Goal: Transaction & Acquisition: Book appointment/travel/reservation

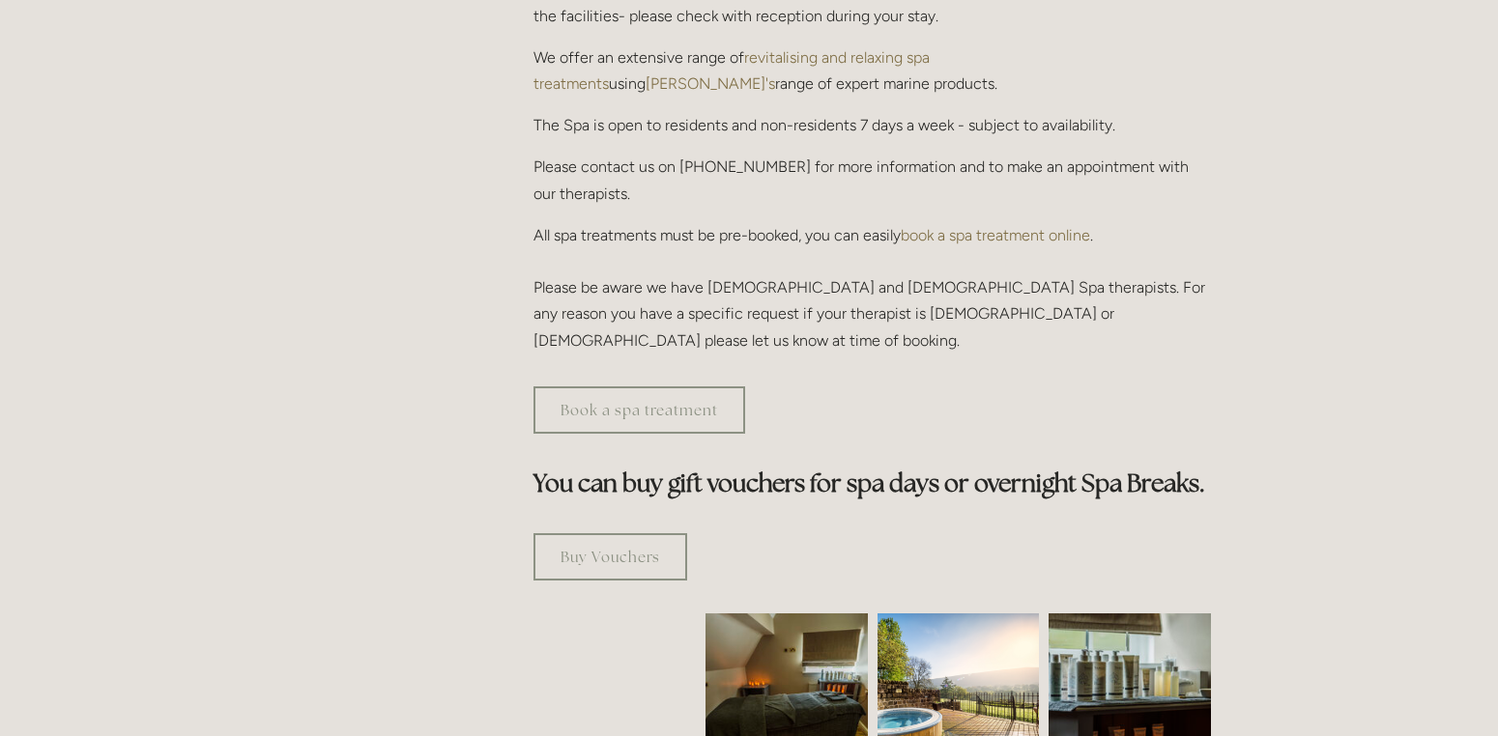
scroll to position [386, 0]
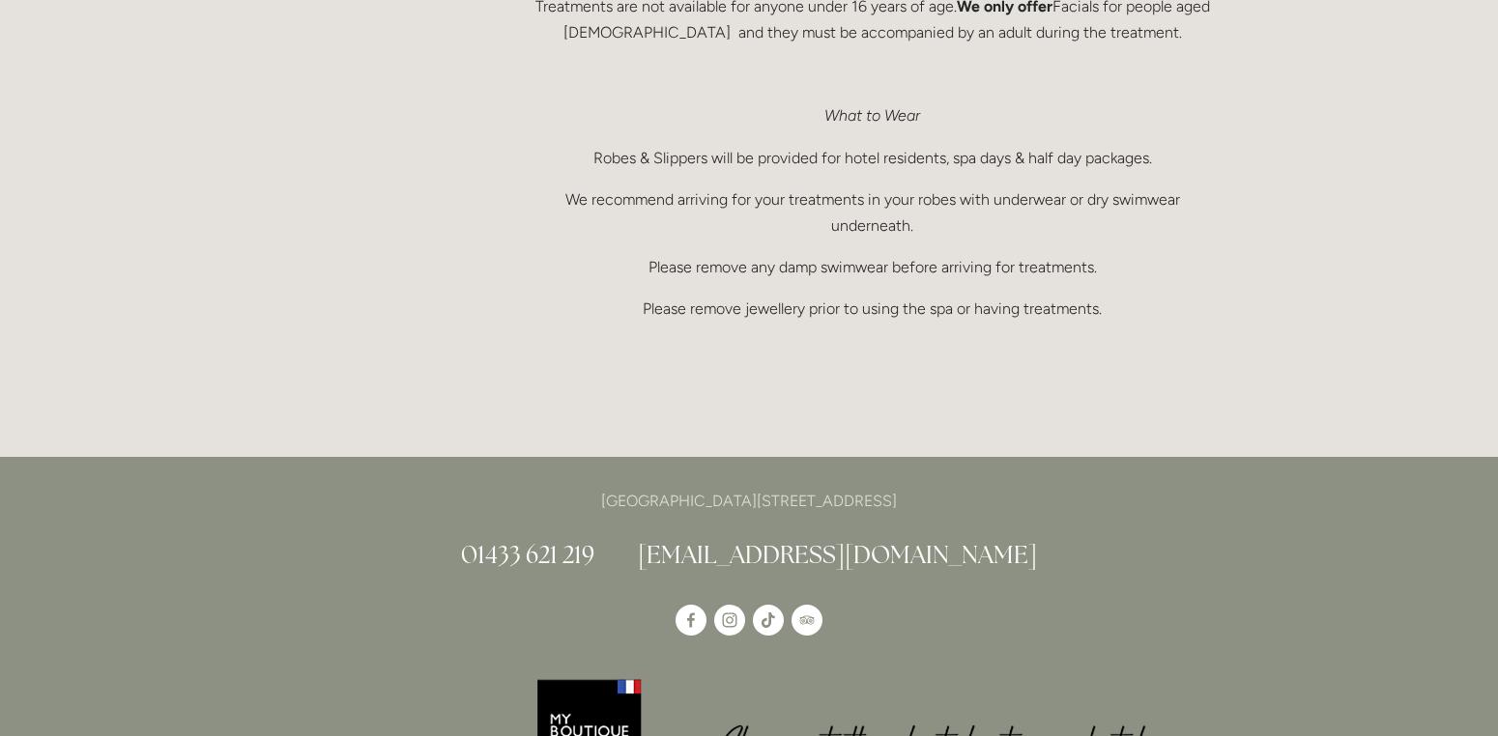
scroll to position [1546, 0]
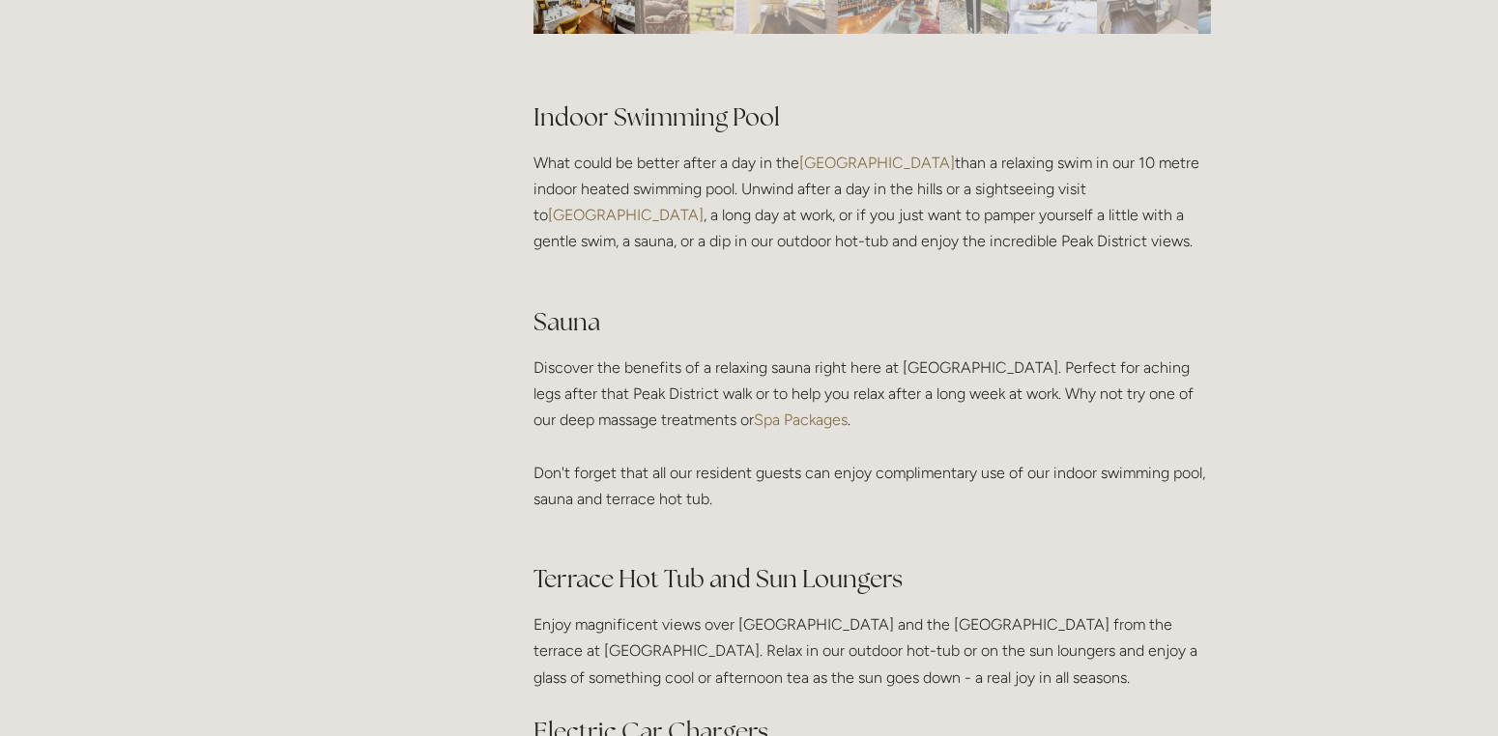
scroll to position [1353, 0]
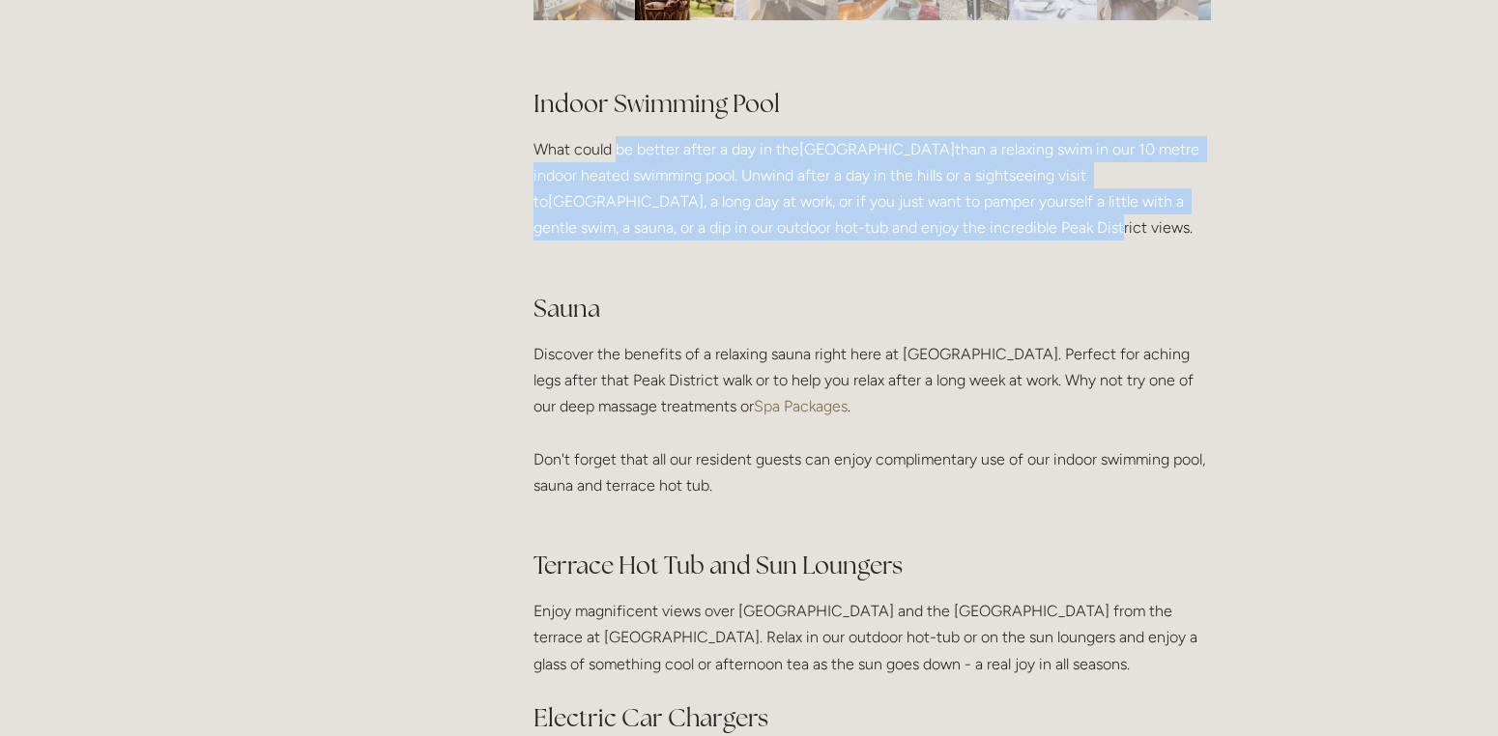
drag, startPoint x: 615, startPoint y: 152, endPoint x: 924, endPoint y: 230, distance: 318.0
click at [924, 230] on p "What could be better after a day in the Peak District than a relaxing swim in o…" at bounding box center [871, 201] width 677 height 131
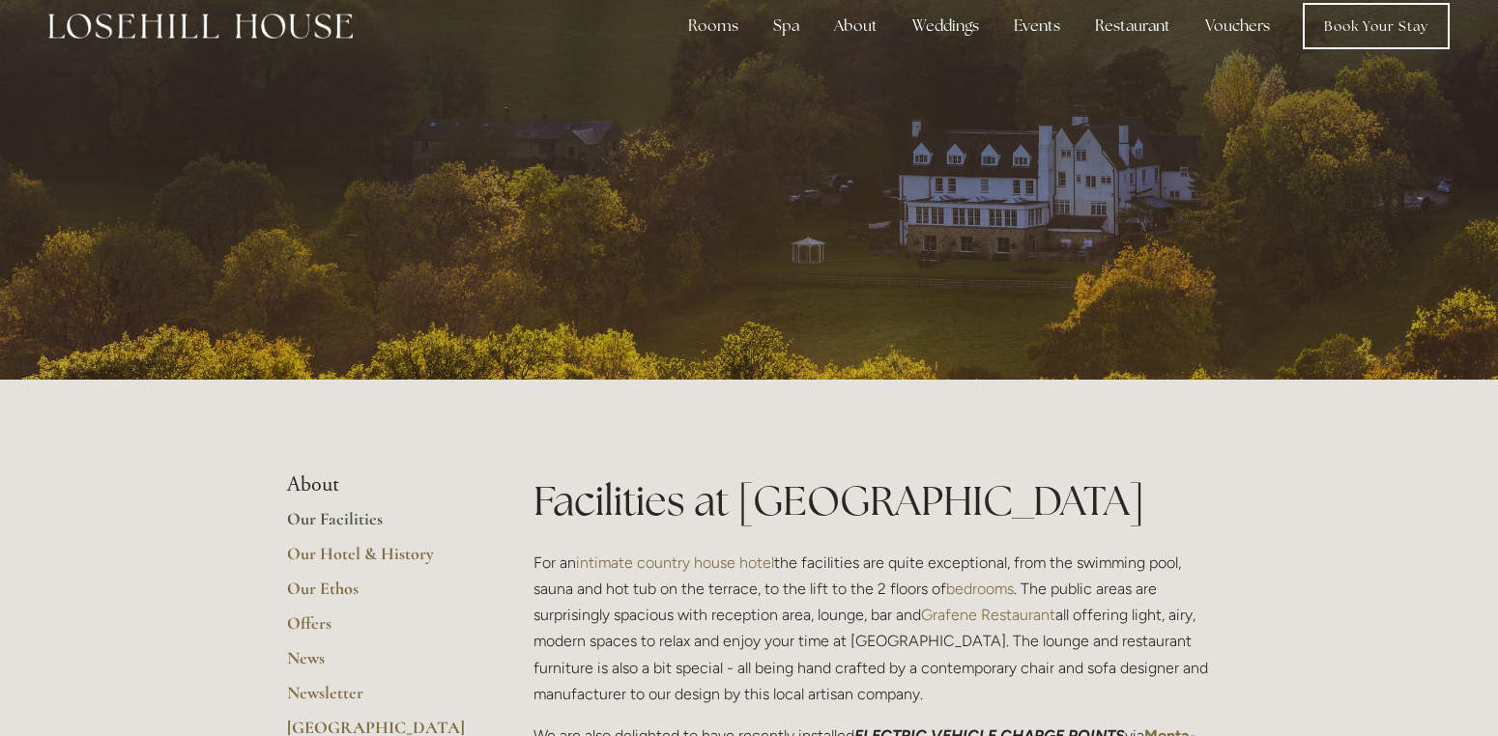
scroll to position [0, 0]
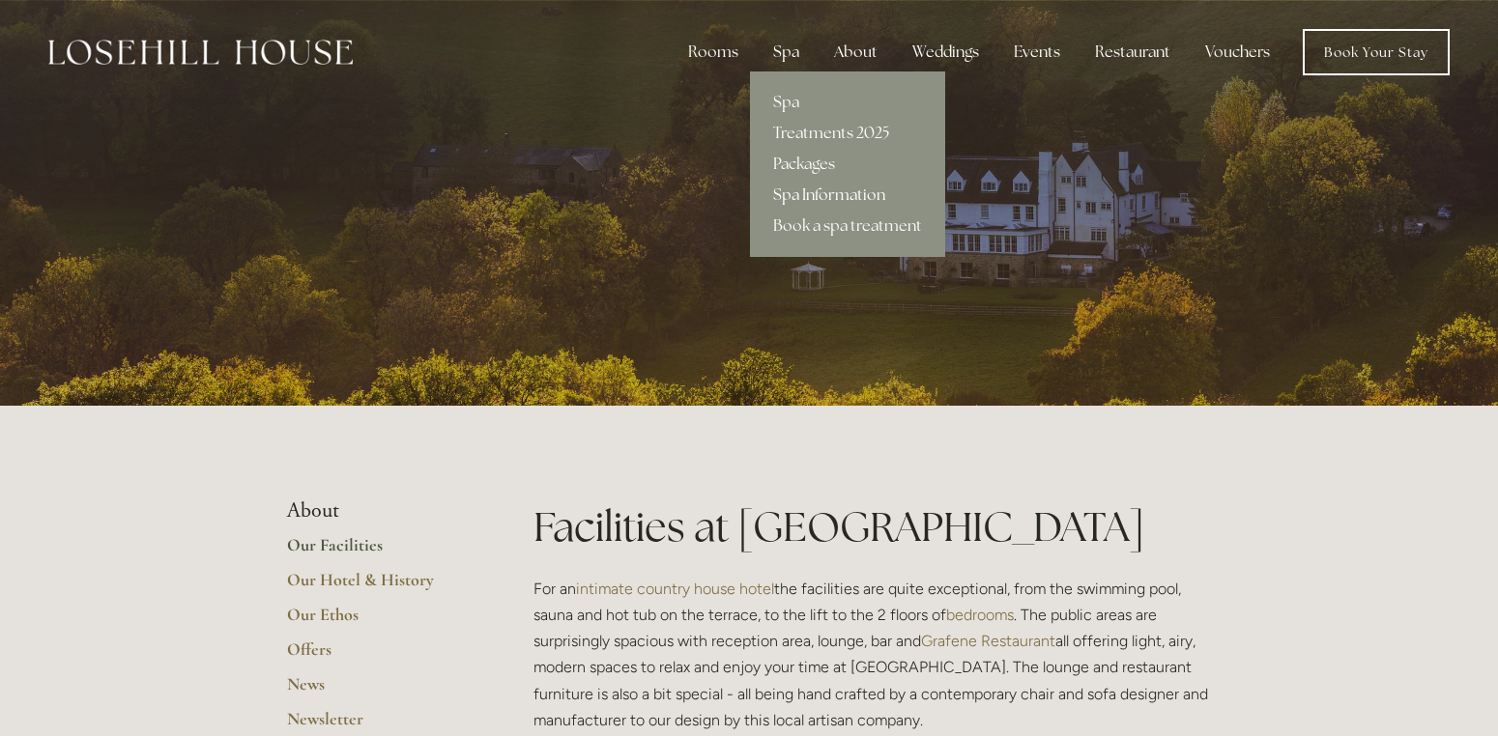
click at [817, 194] on link "Spa Information" at bounding box center [847, 195] width 195 height 31
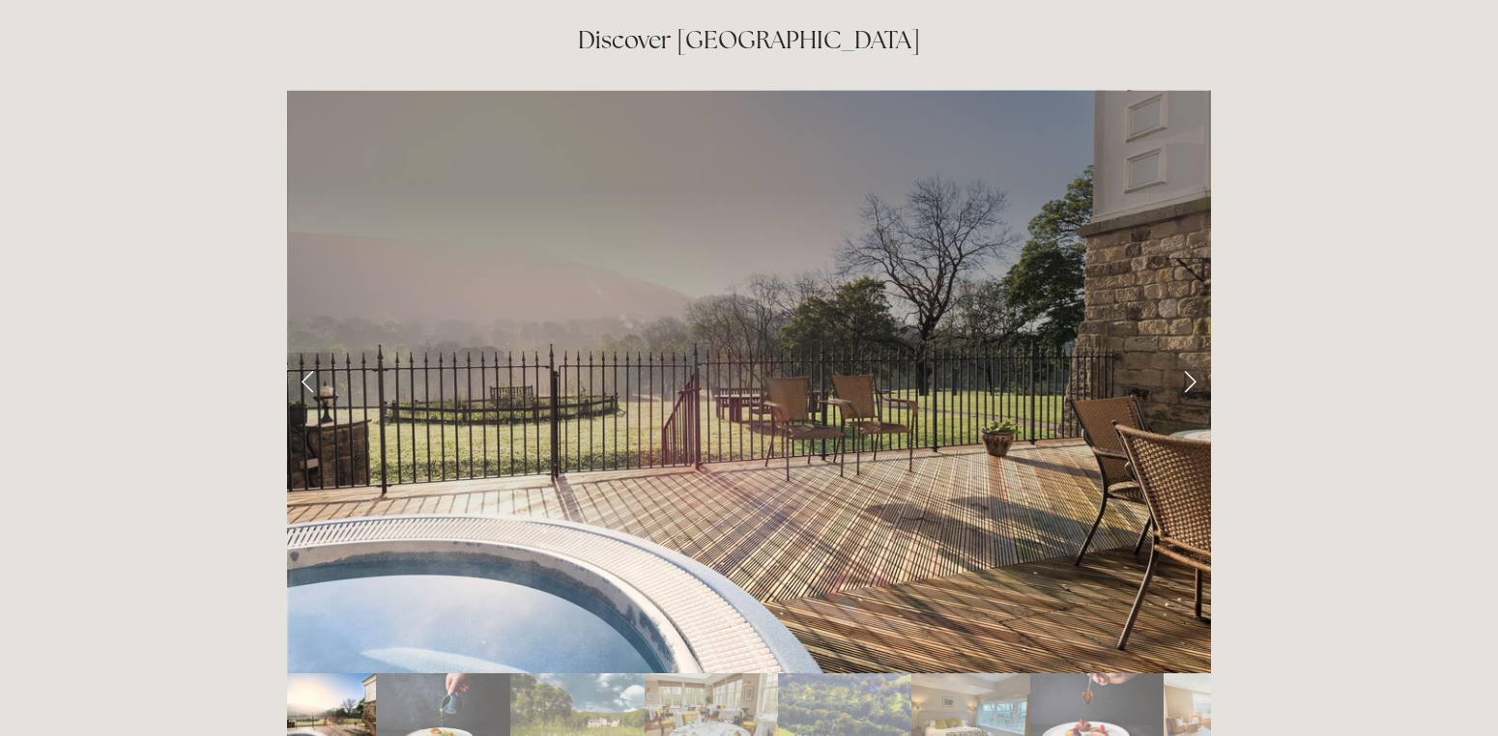
scroll to position [3092, 0]
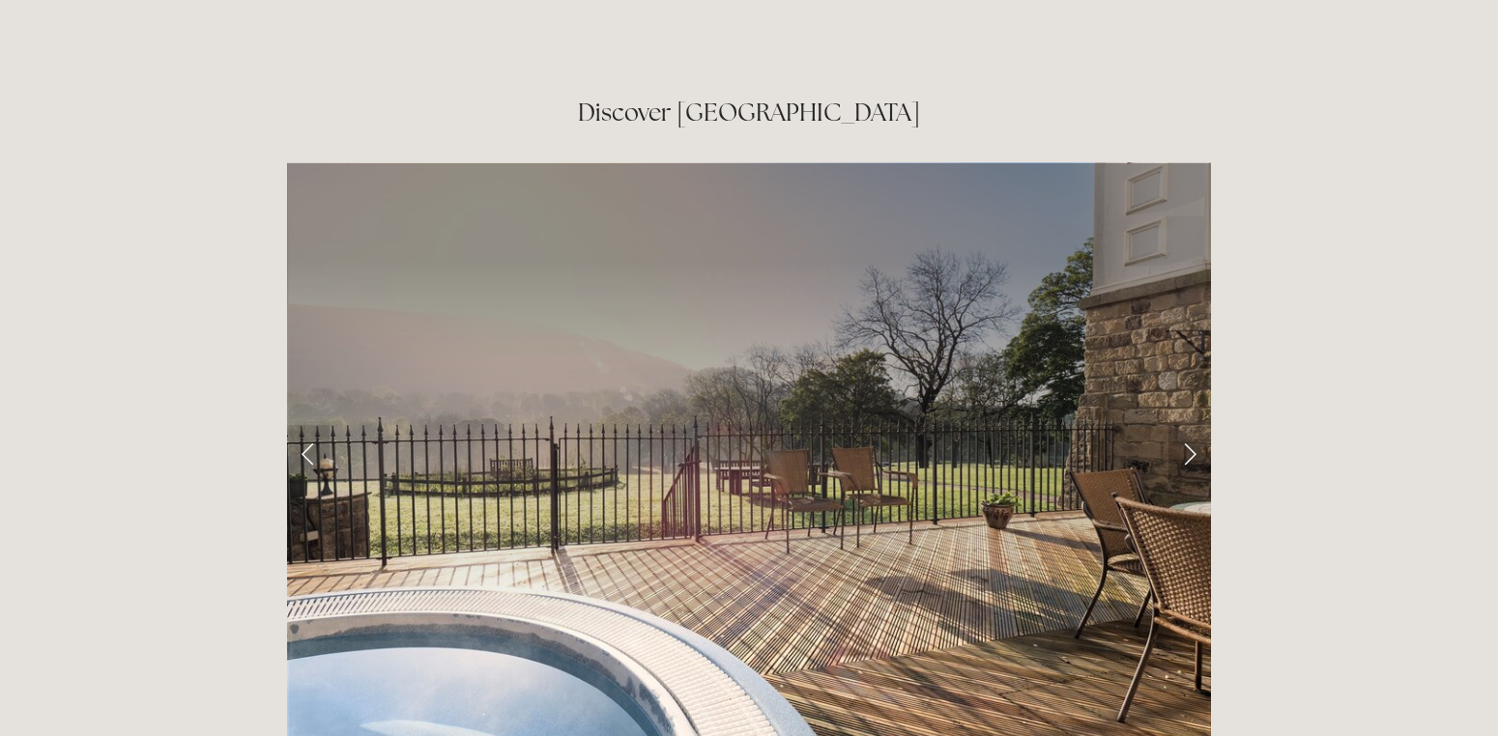
click at [1184, 425] on link "Next Slide" at bounding box center [1189, 454] width 43 height 58
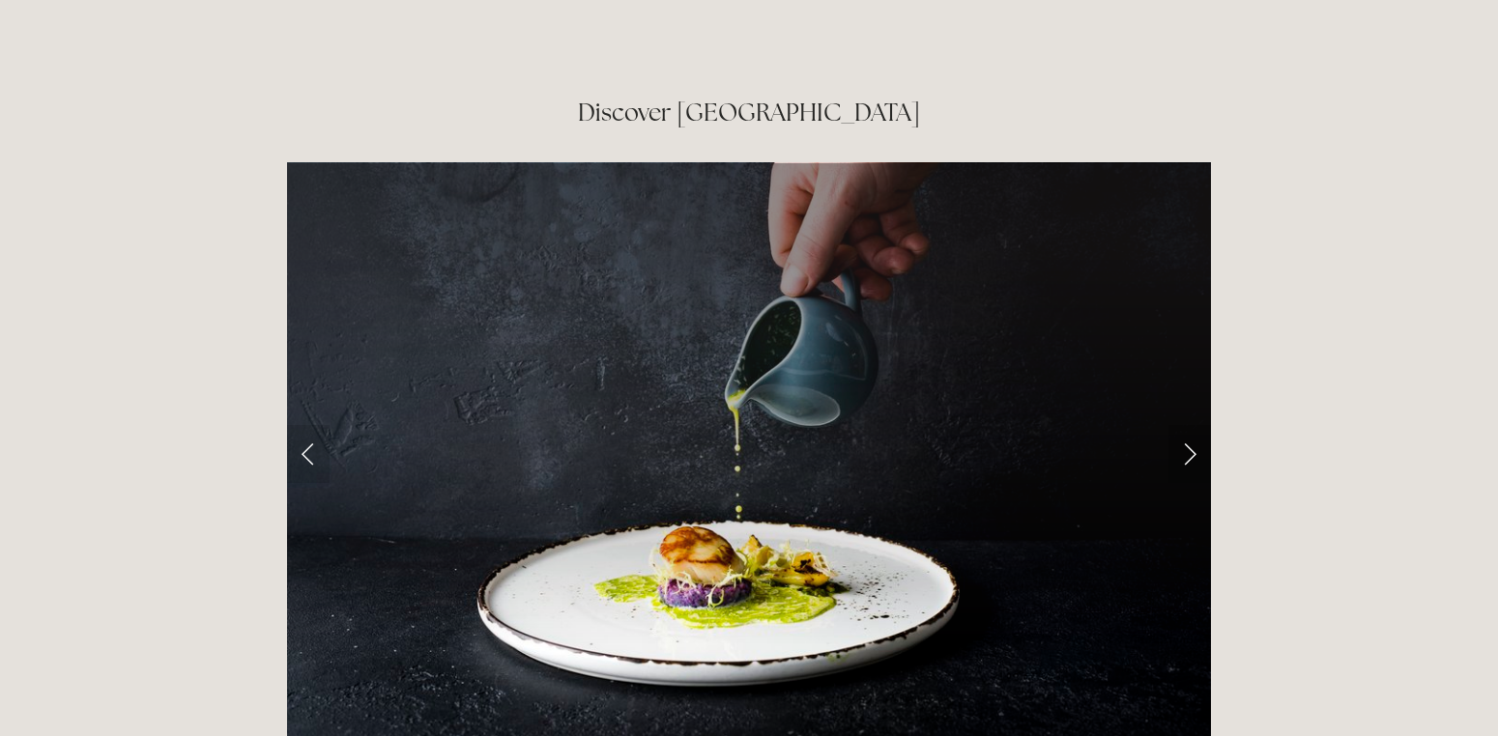
click at [1198, 425] on link "Next Slide" at bounding box center [1189, 454] width 43 height 58
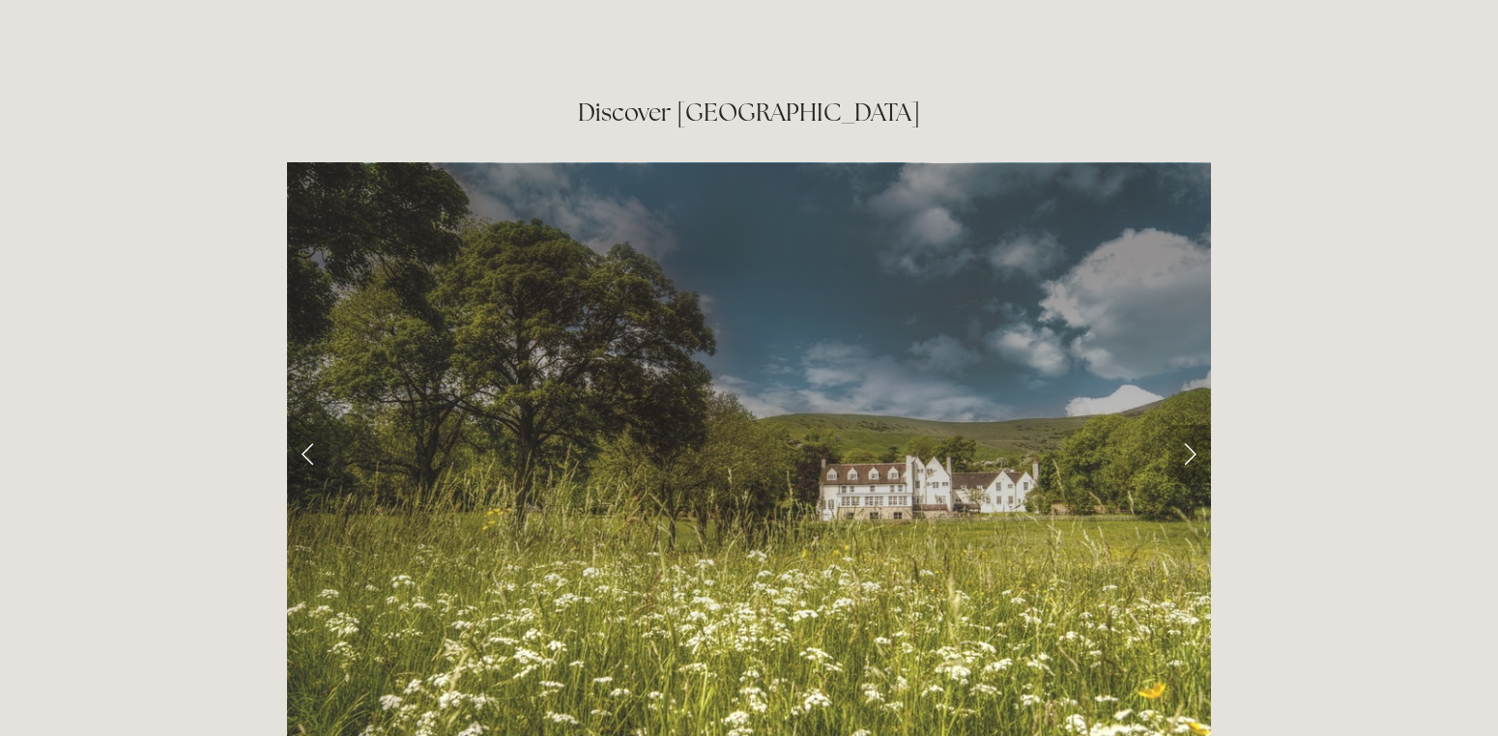
click at [1195, 425] on link "Next Slide" at bounding box center [1189, 454] width 43 height 58
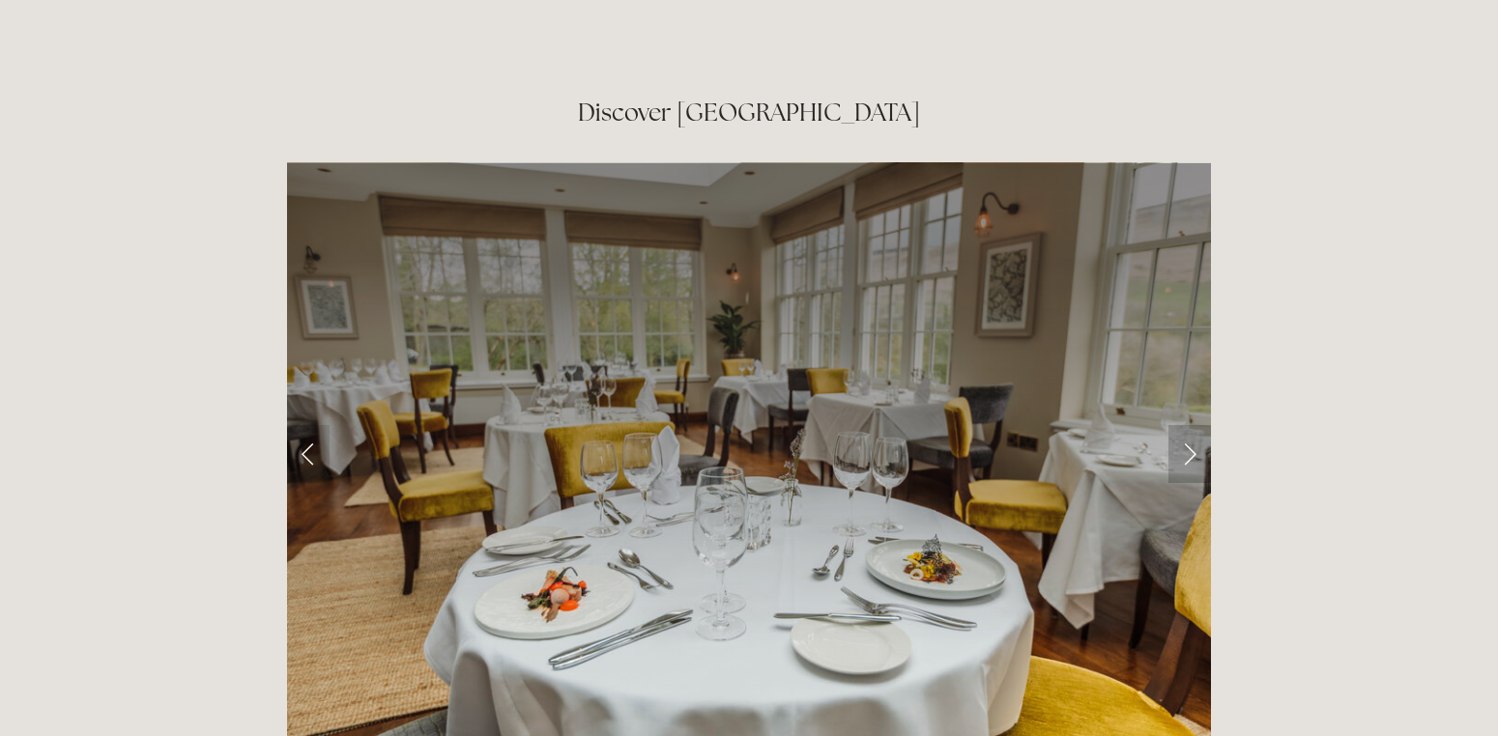
click at [1195, 425] on link "Next Slide" at bounding box center [1189, 454] width 43 height 58
click at [1184, 425] on link "Next Slide" at bounding box center [1189, 454] width 43 height 58
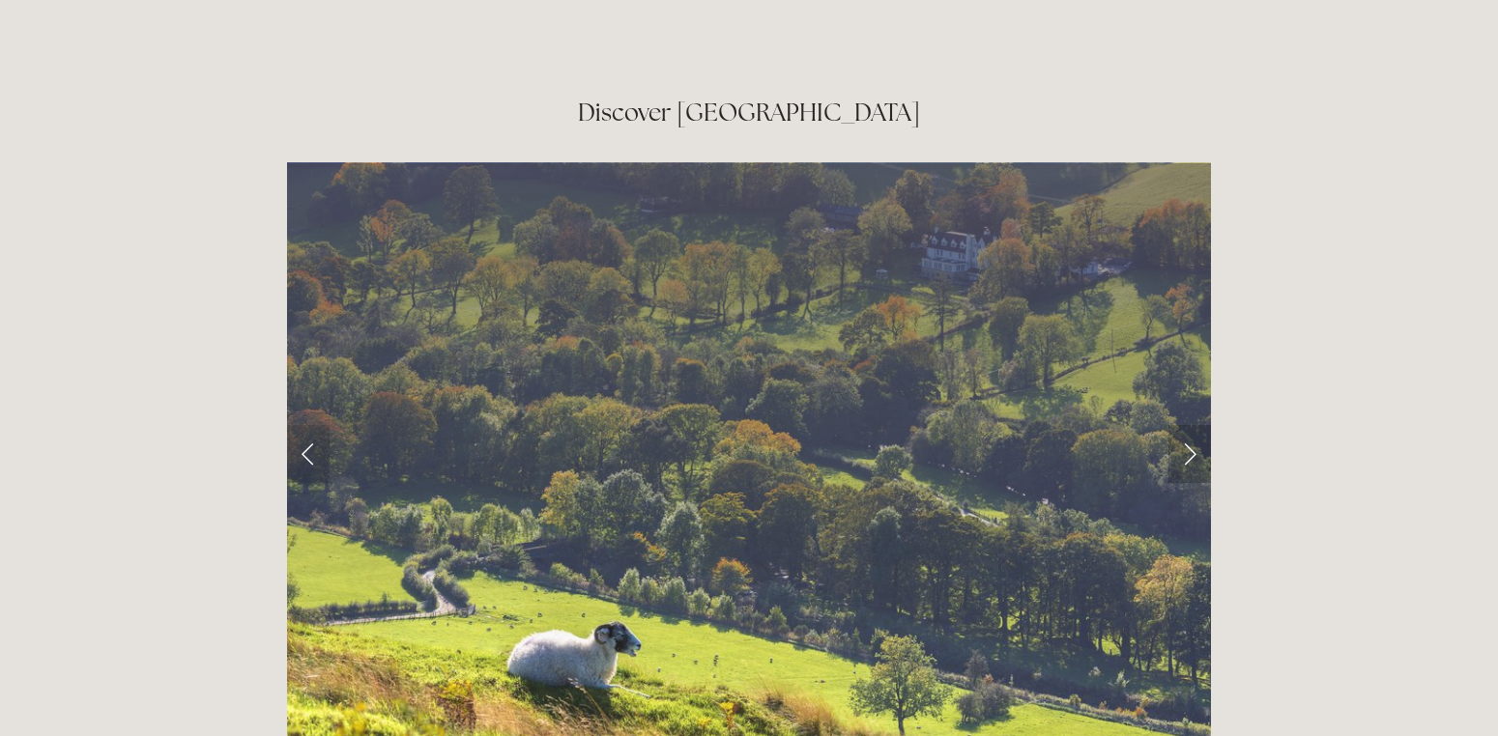
click at [1184, 425] on link "Next Slide" at bounding box center [1189, 454] width 43 height 58
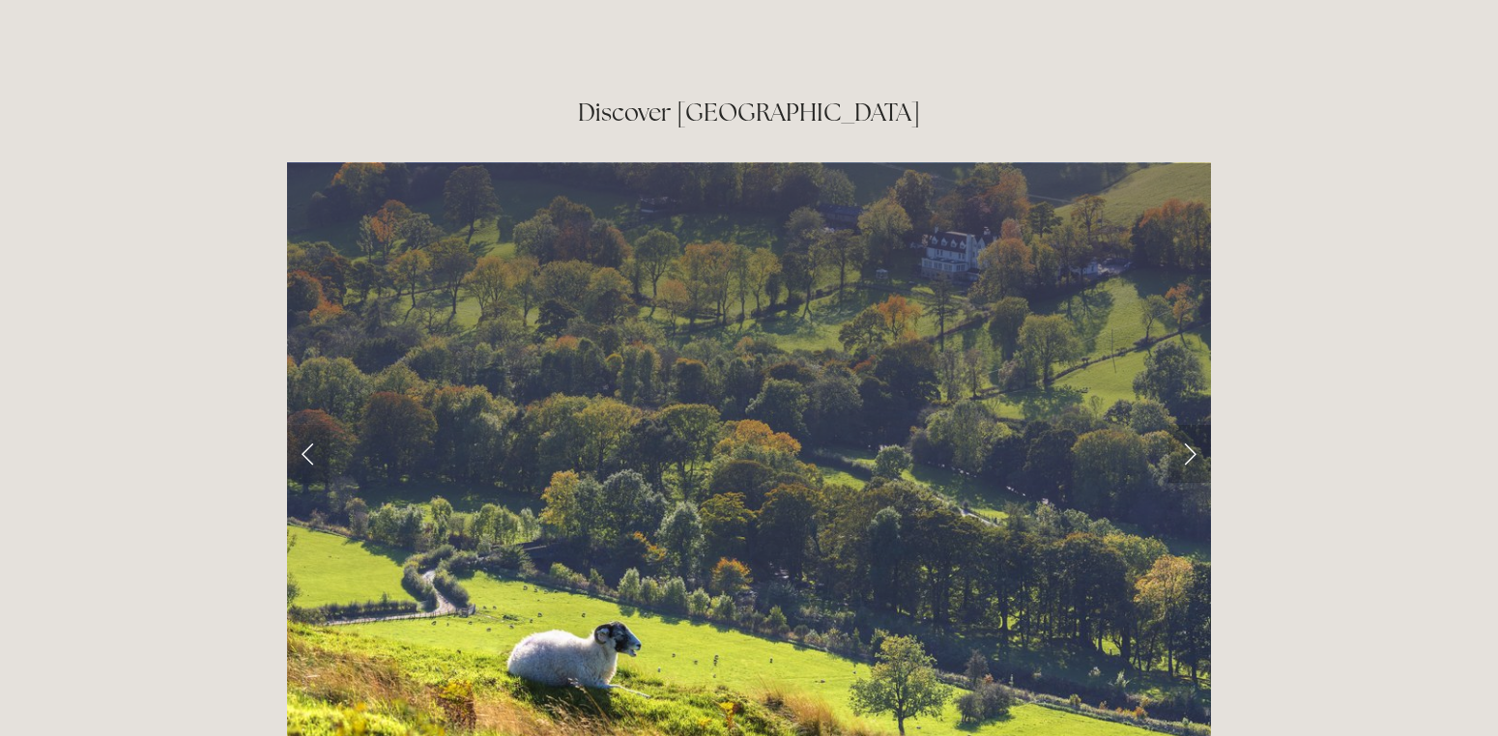
click at [1184, 425] on link "Next Slide" at bounding box center [1189, 454] width 43 height 58
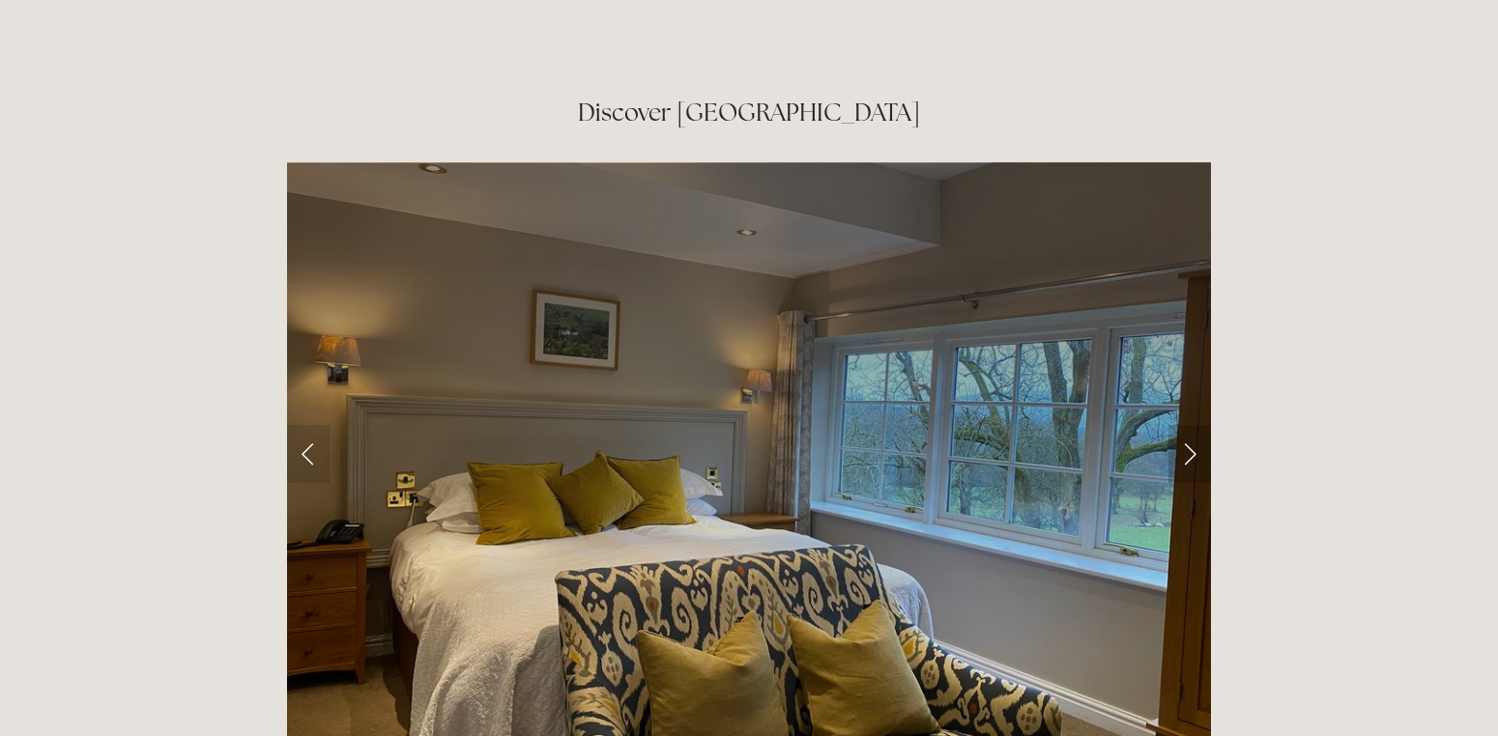
click at [1184, 425] on link "Next Slide" at bounding box center [1189, 454] width 43 height 58
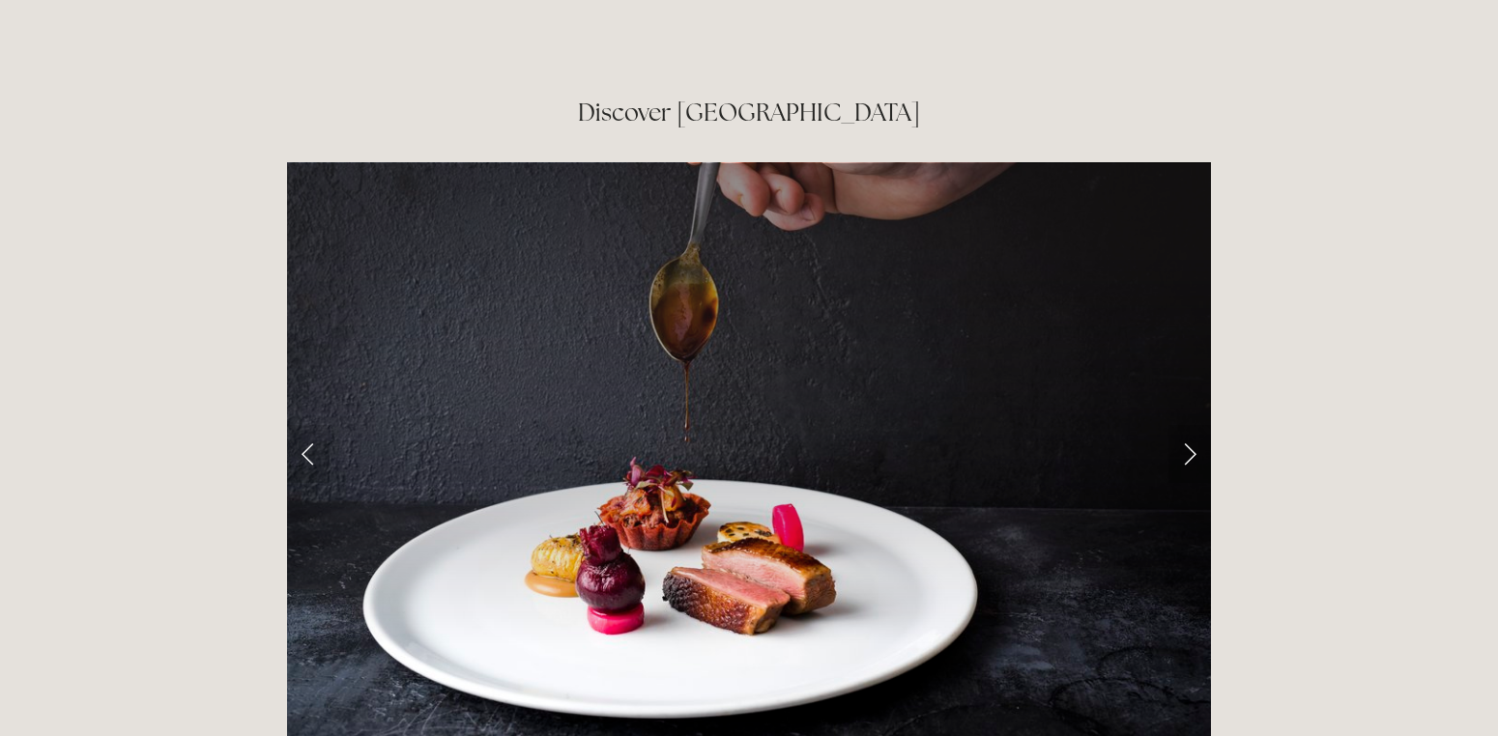
click at [1184, 425] on link "Next Slide" at bounding box center [1189, 454] width 43 height 58
click at [1195, 425] on link "Next Slide" at bounding box center [1189, 454] width 43 height 58
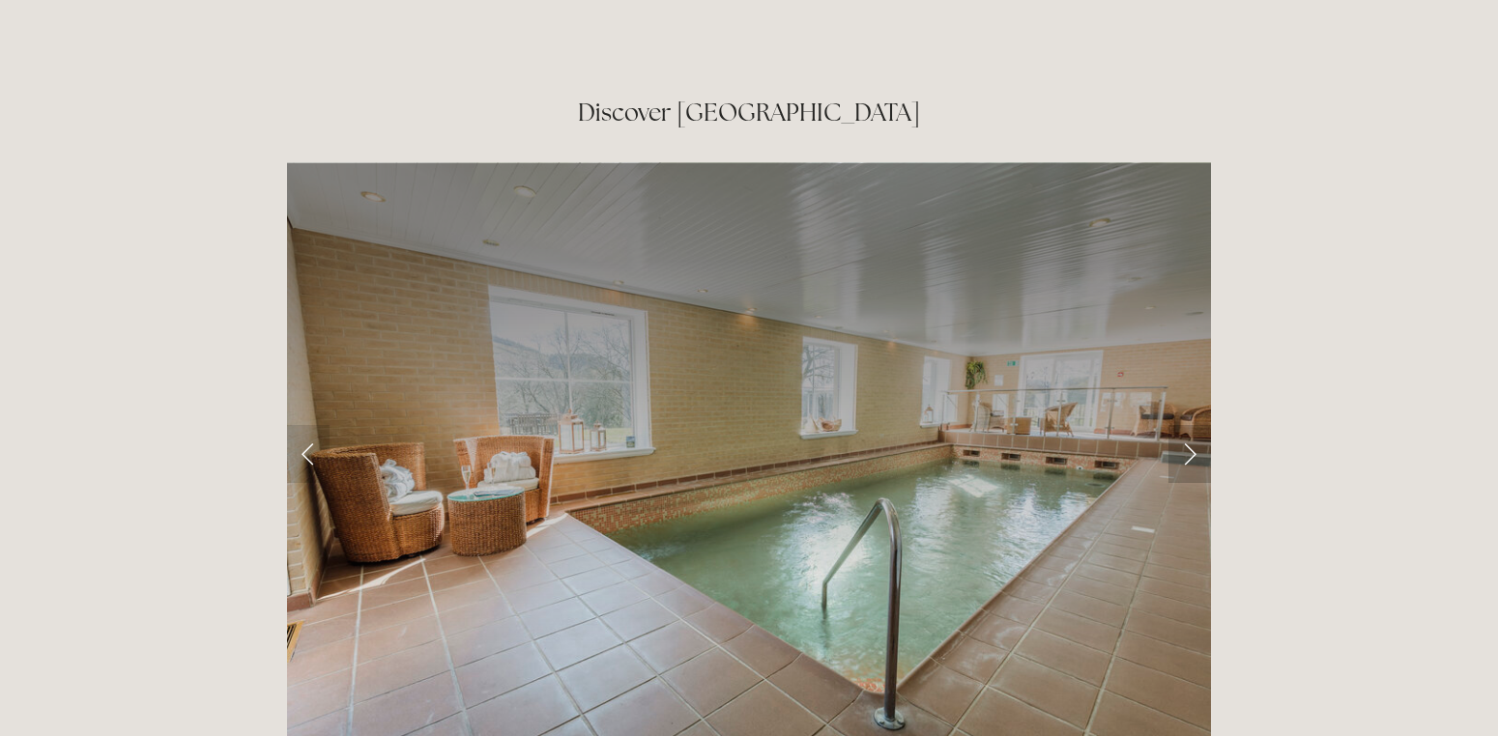
click at [1195, 425] on link "Next Slide" at bounding box center [1189, 454] width 43 height 58
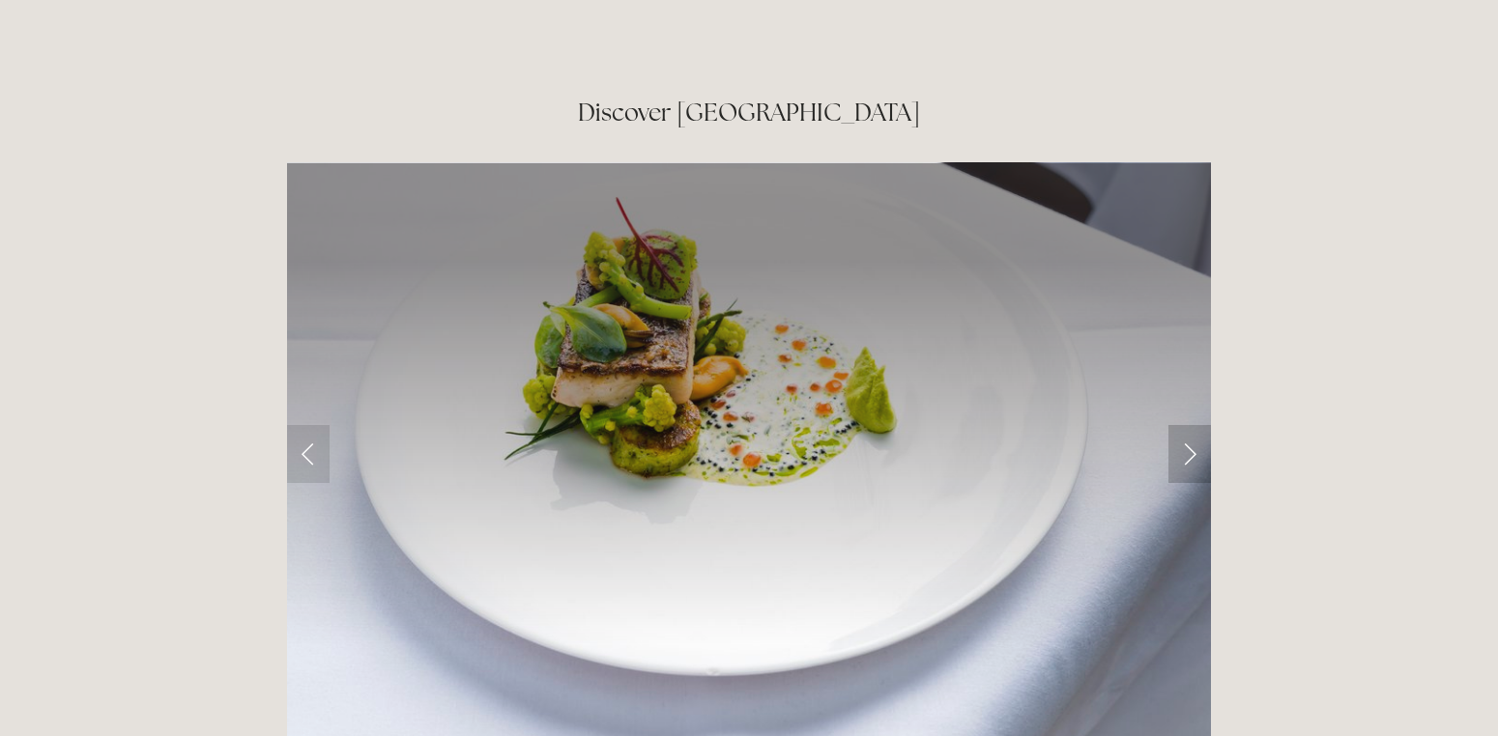
click at [1195, 425] on link "Next Slide" at bounding box center [1189, 454] width 43 height 58
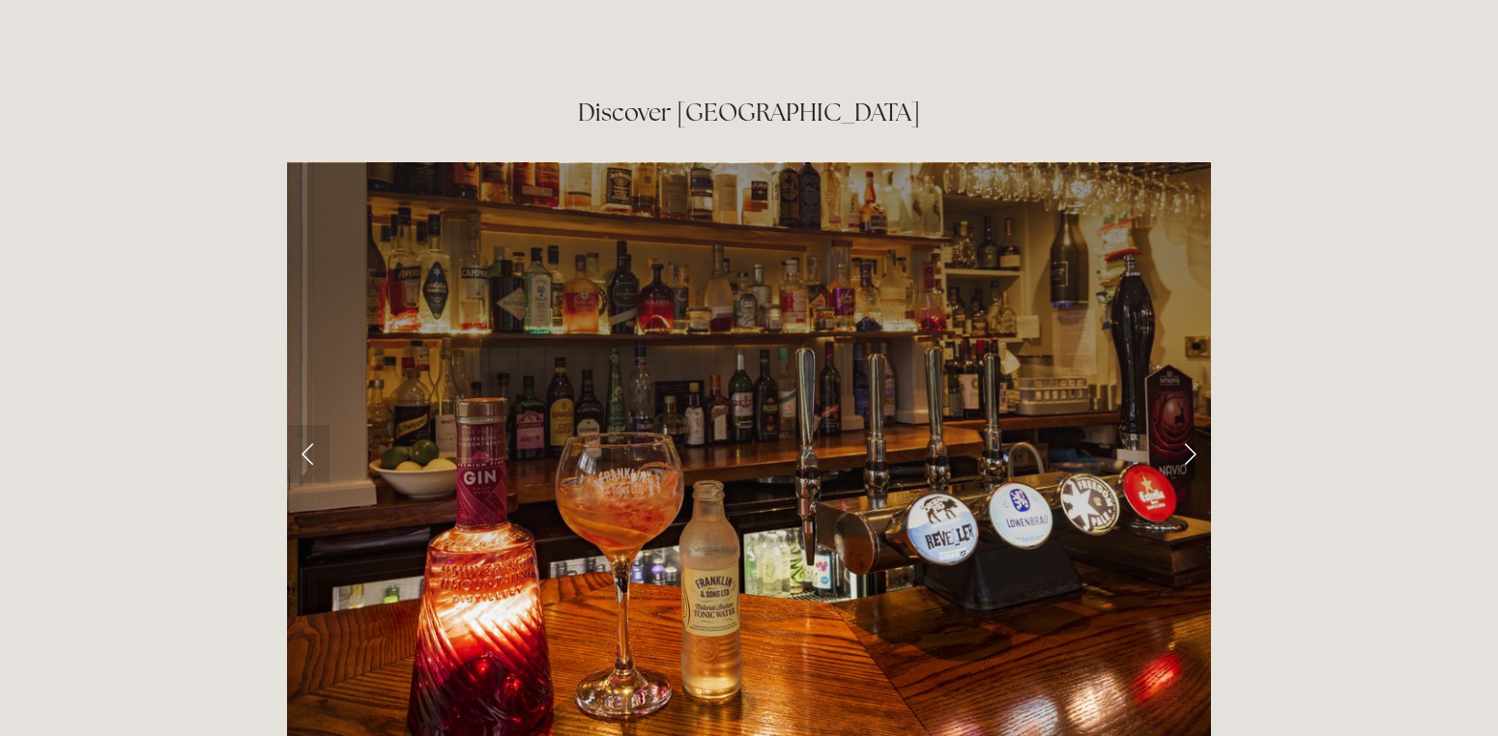
click at [1189, 425] on link "Next Slide" at bounding box center [1189, 454] width 43 height 58
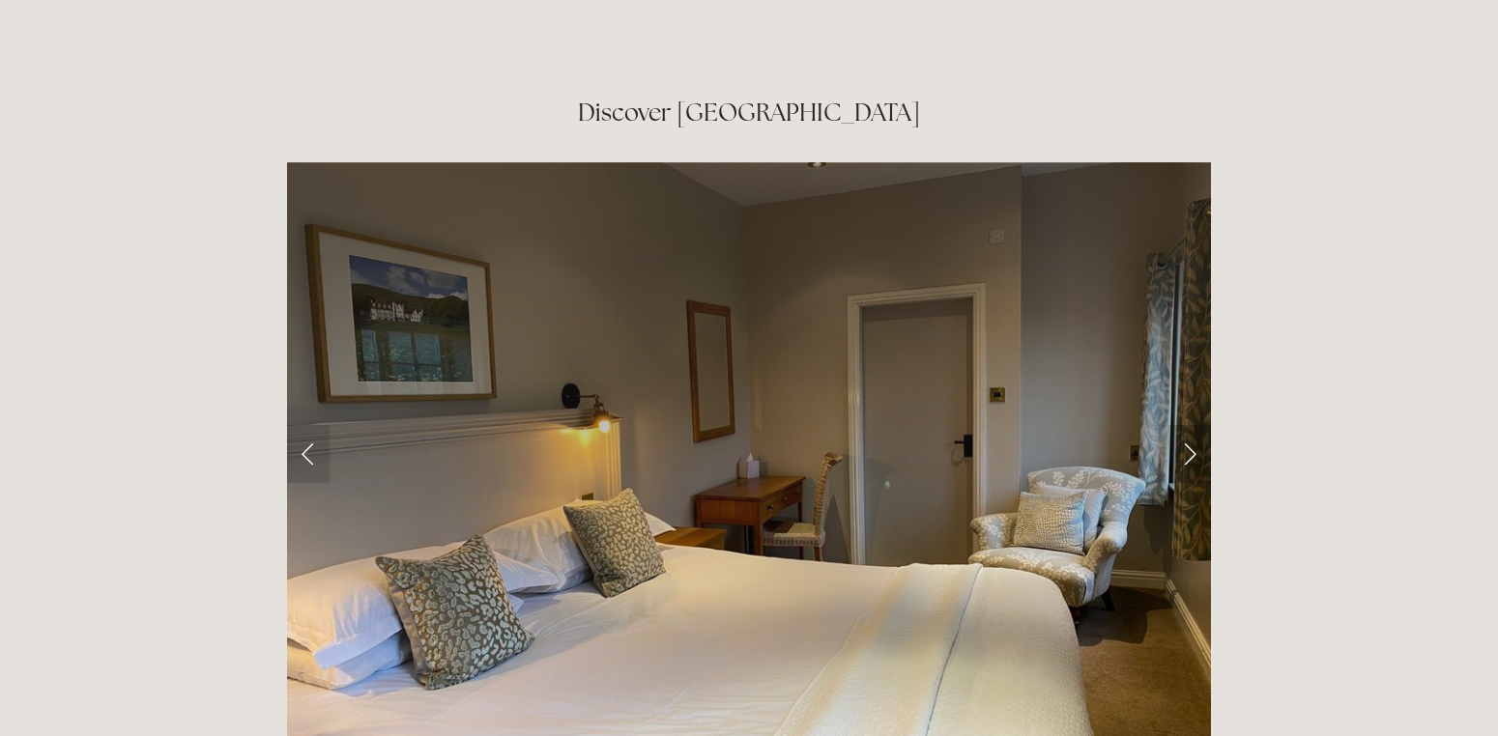
click at [1190, 425] on link "Next Slide" at bounding box center [1189, 454] width 43 height 58
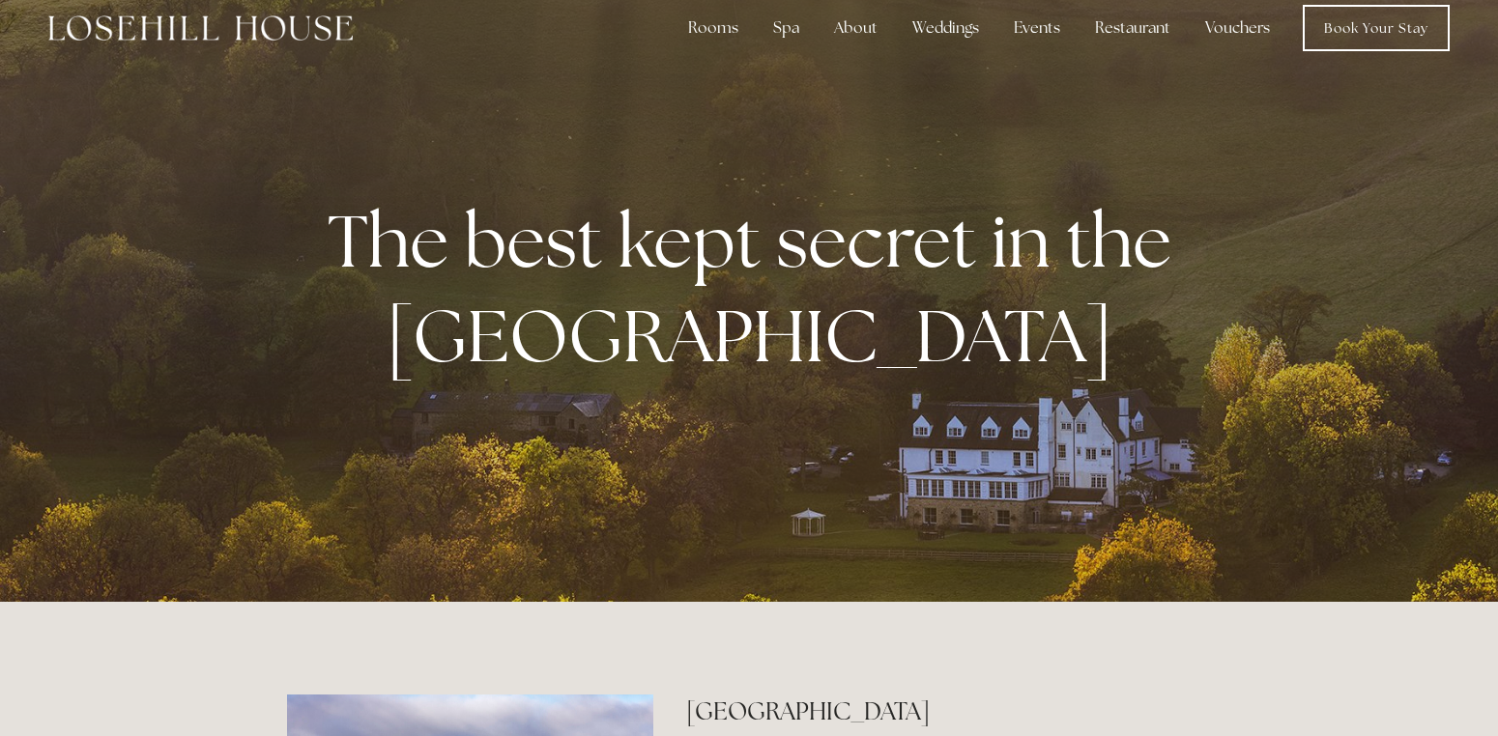
scroll to position [0, 0]
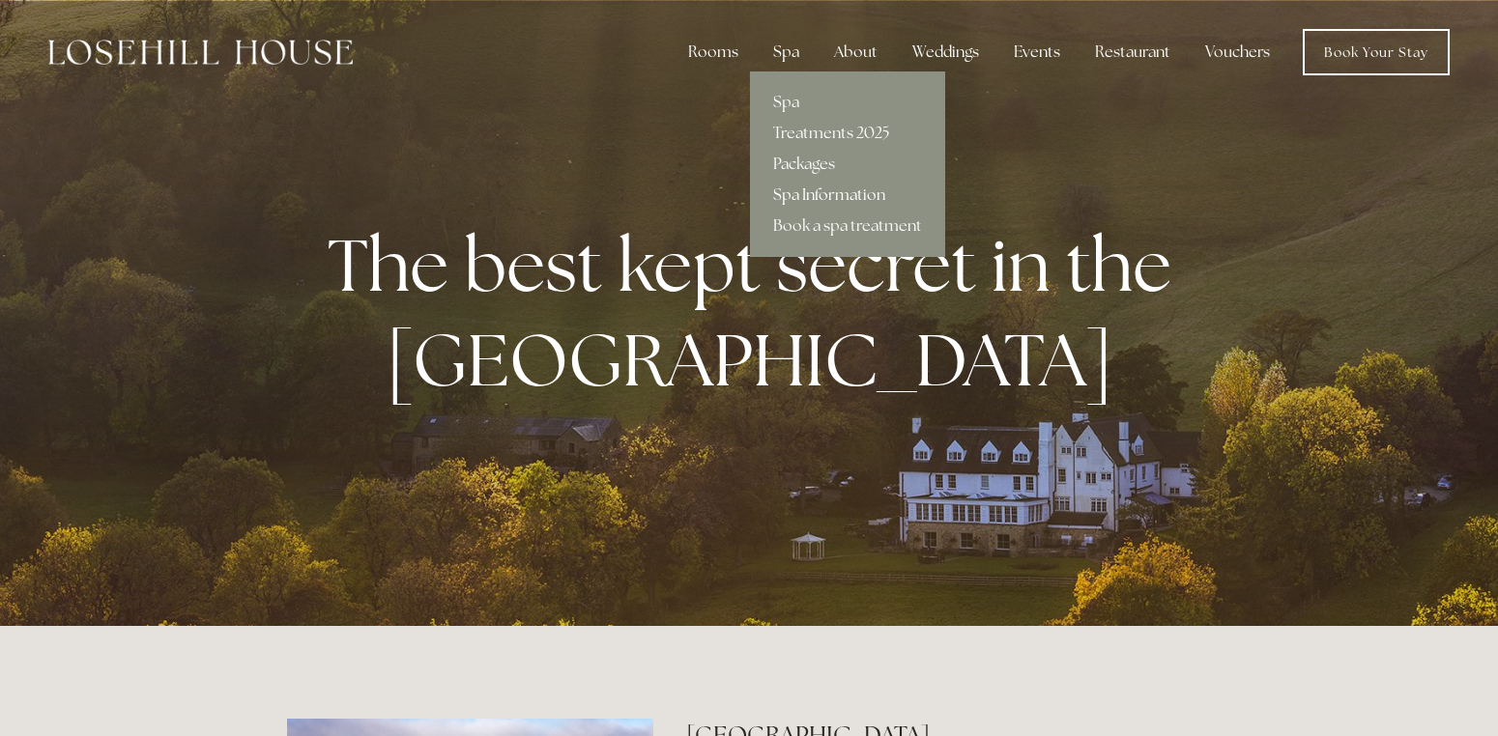
click at [824, 189] on link "Spa Information" at bounding box center [847, 195] width 195 height 31
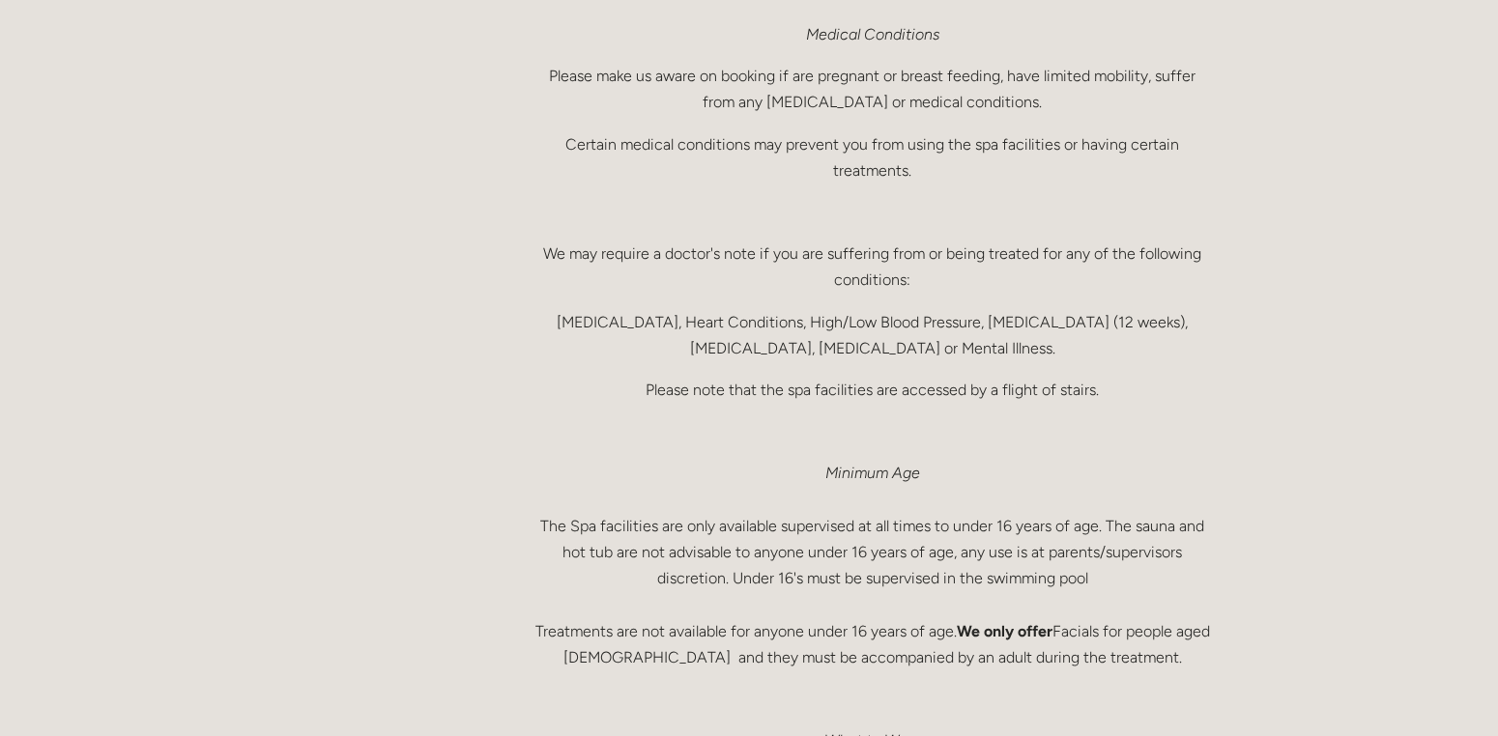
scroll to position [966, 0]
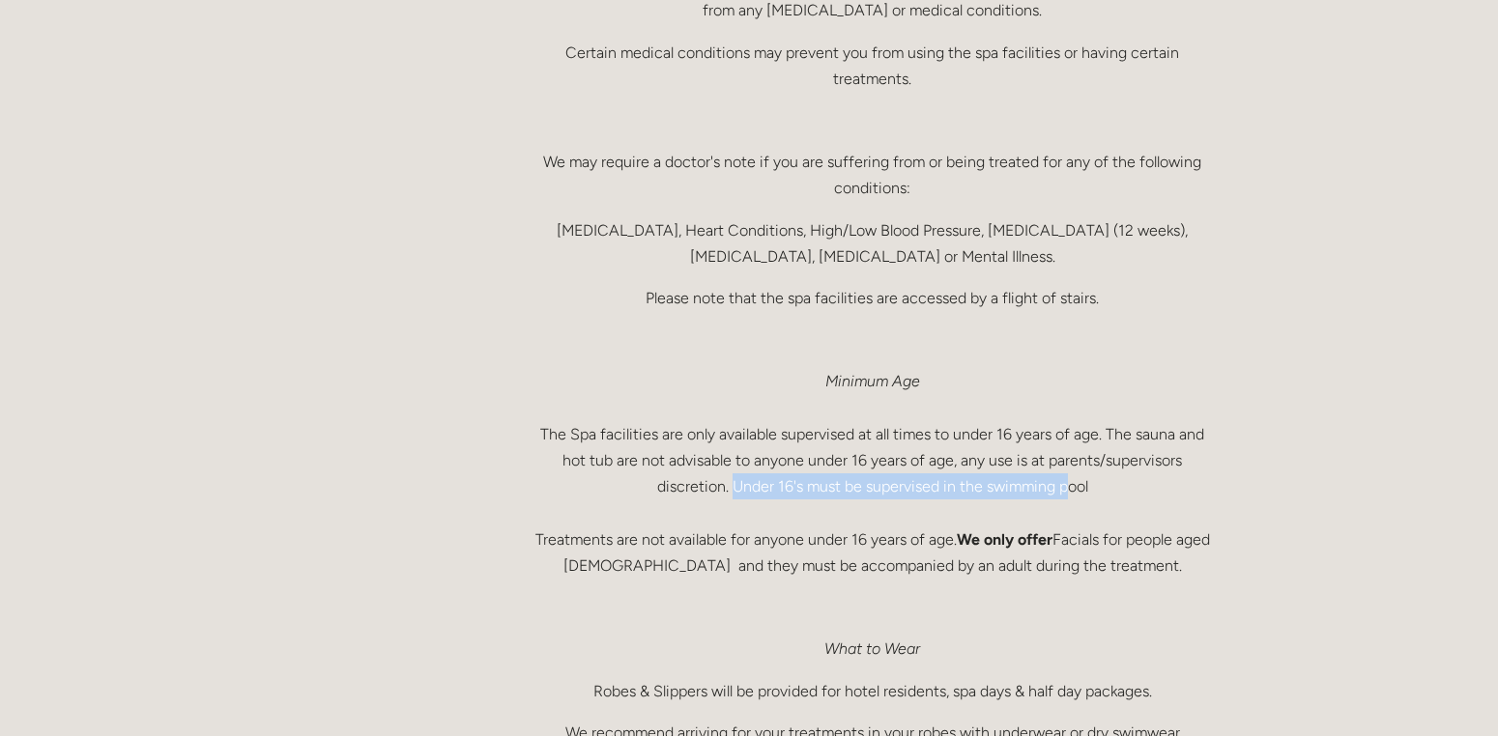
drag, startPoint x: 730, startPoint y: 484, endPoint x: 1071, endPoint y: 485, distance: 340.1
click at [1071, 485] on p "Minimum Age The Spa facilities are only available supervised at all times to un…" at bounding box center [871, 473] width 677 height 211
click at [1024, 488] on p "Minimum Age The Spa facilities are only available supervised at all times to un…" at bounding box center [871, 473] width 677 height 211
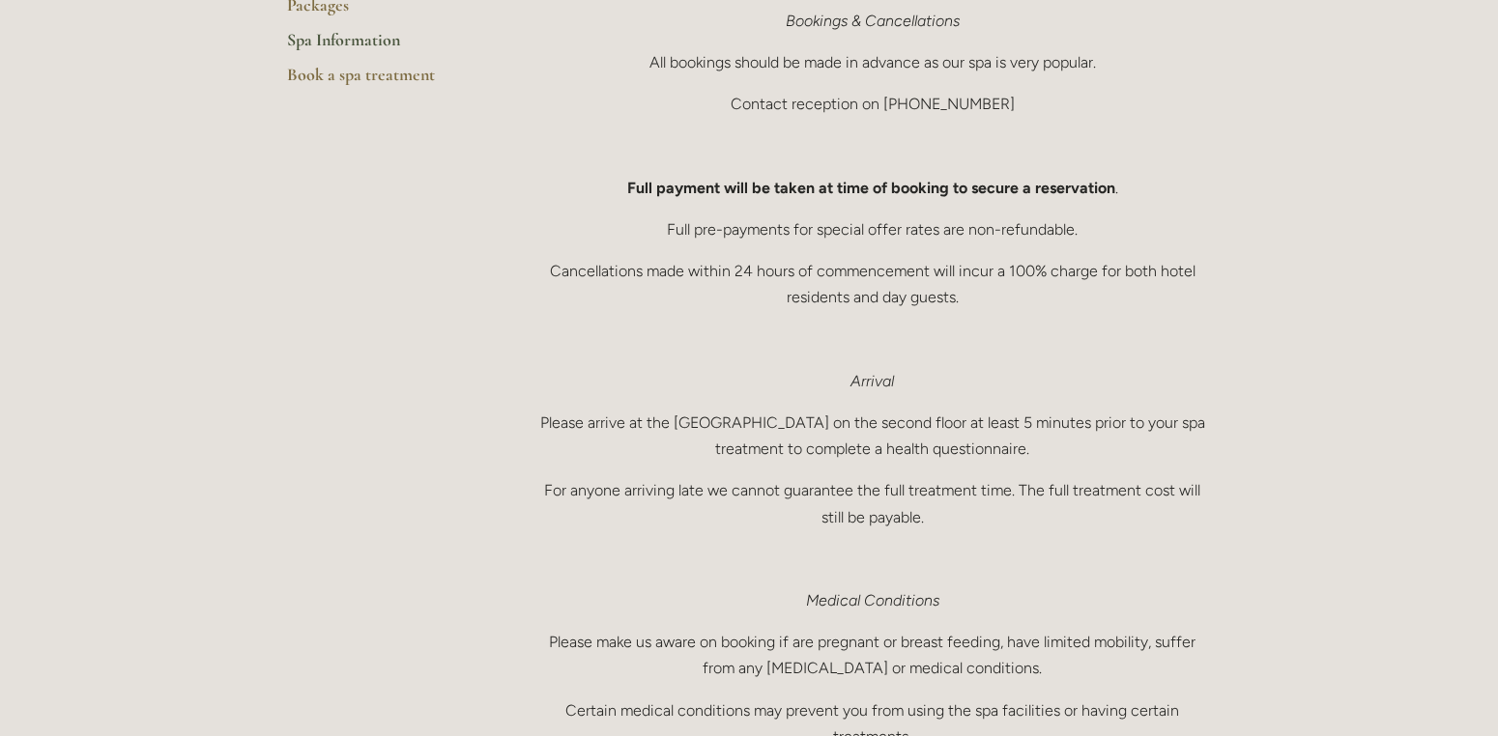
scroll to position [0, 0]
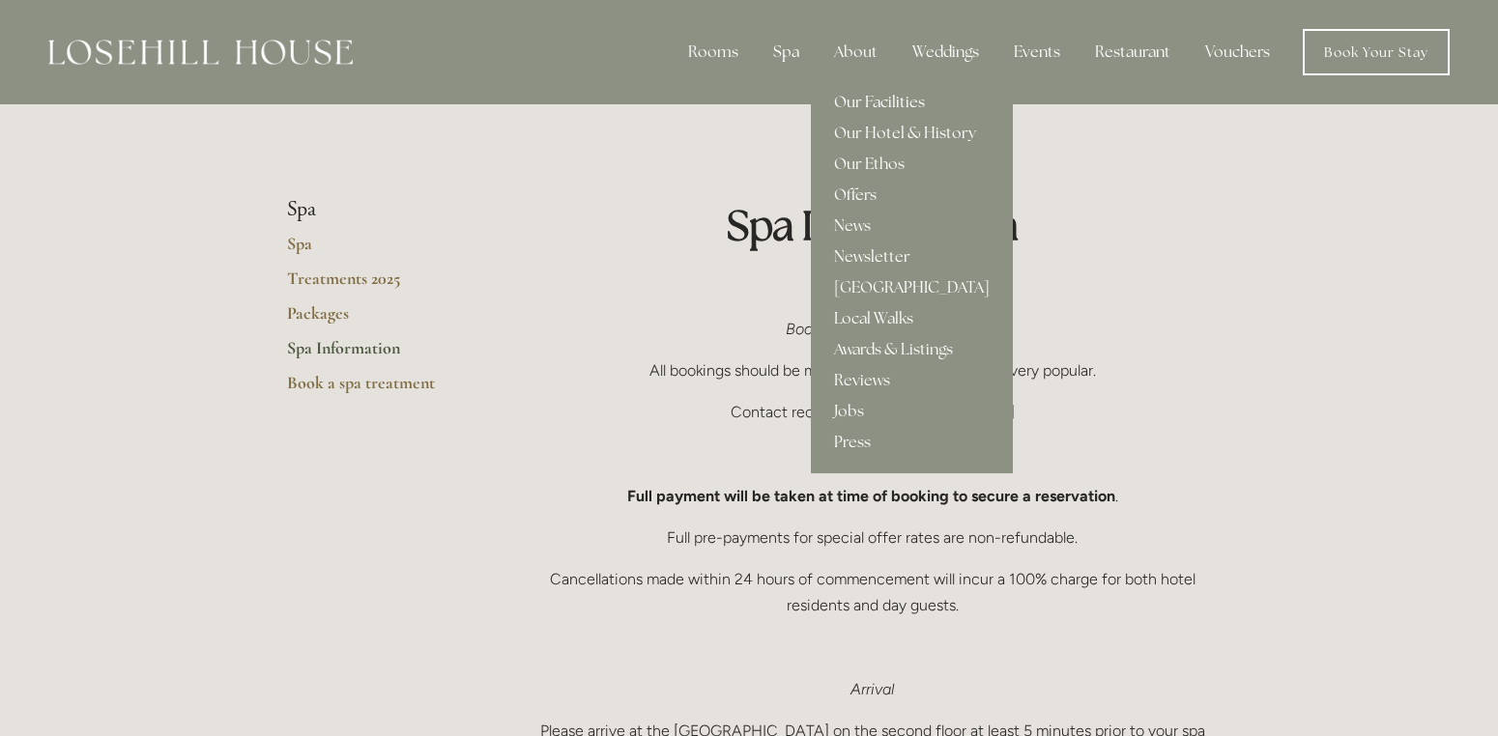
click at [880, 97] on link "Our Facilities" at bounding box center [912, 102] width 202 height 31
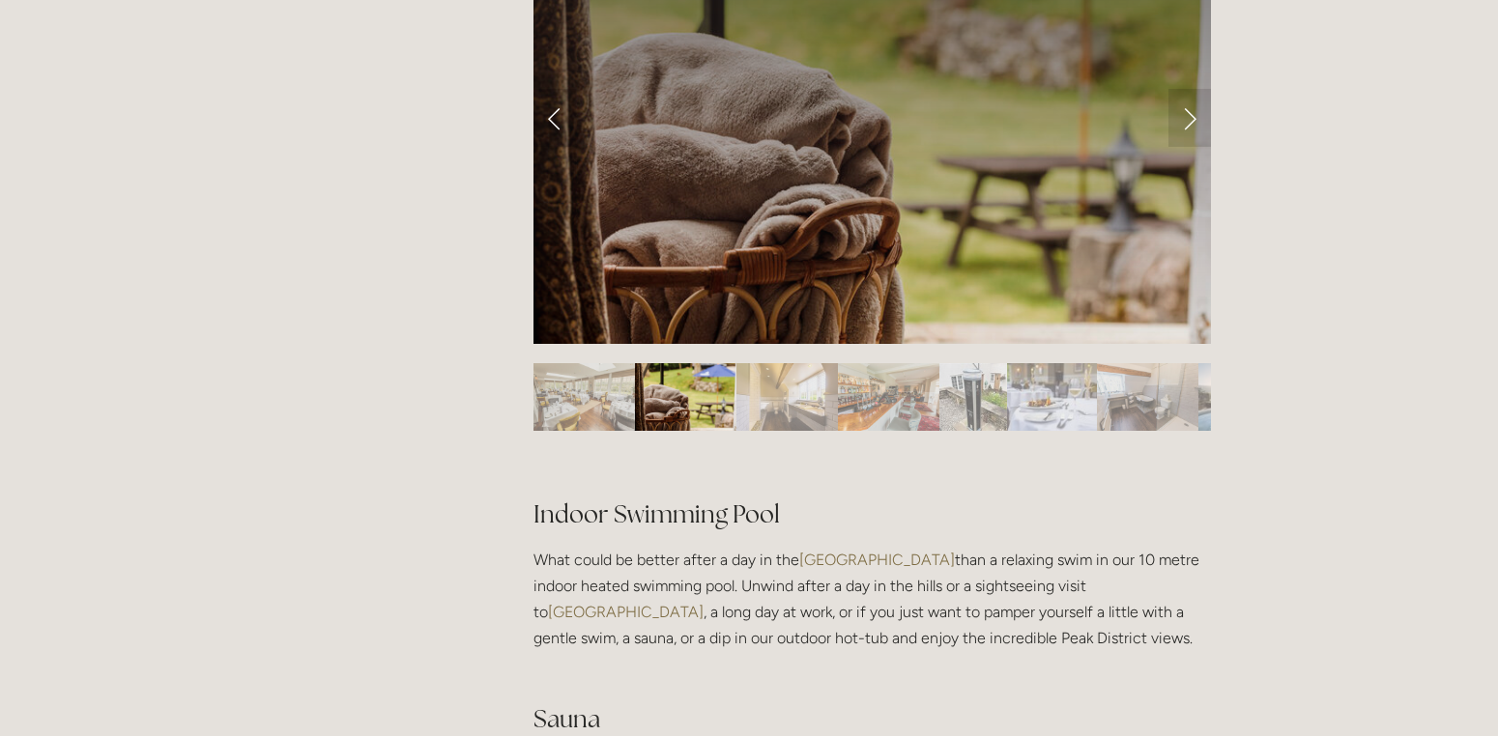
scroll to position [773, 0]
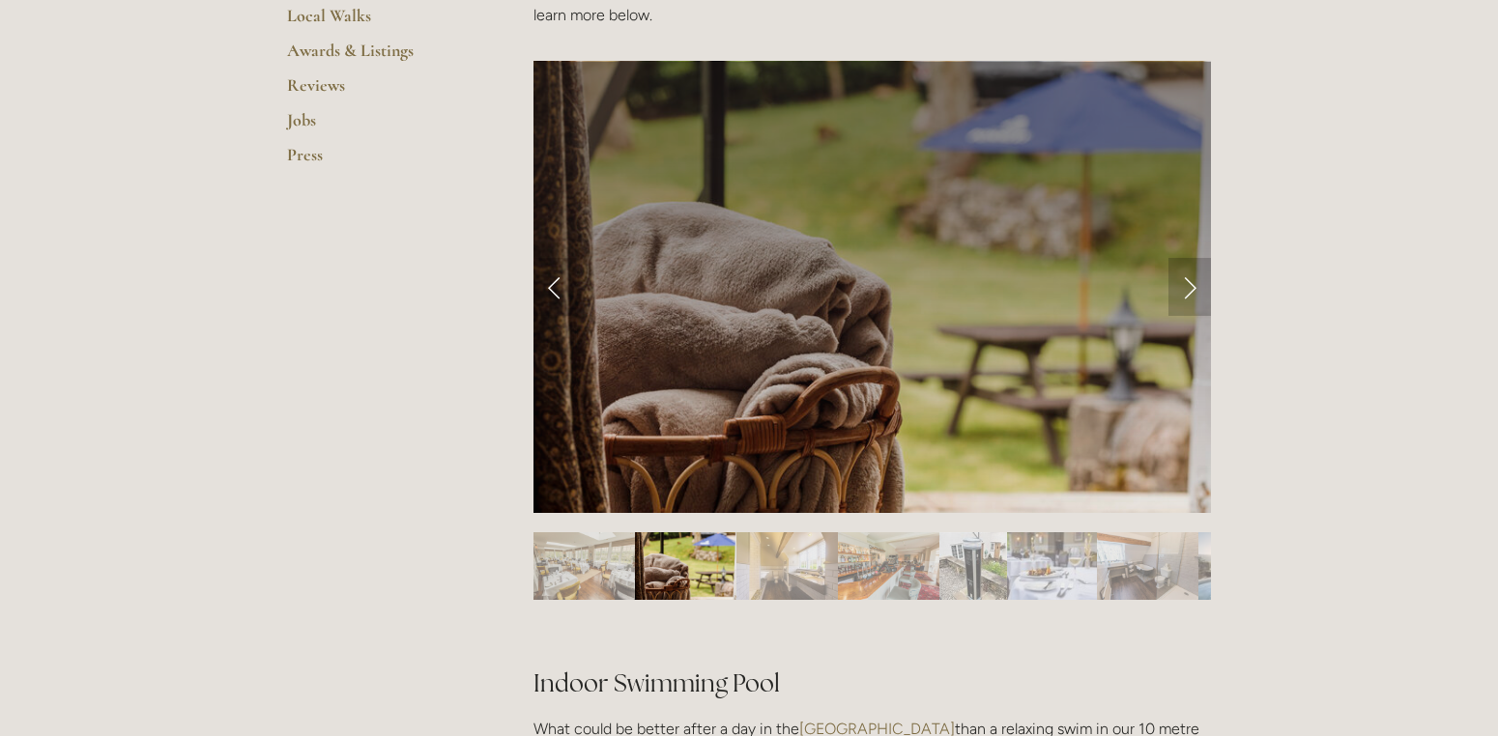
click at [1198, 281] on link "Next Slide" at bounding box center [1189, 287] width 43 height 58
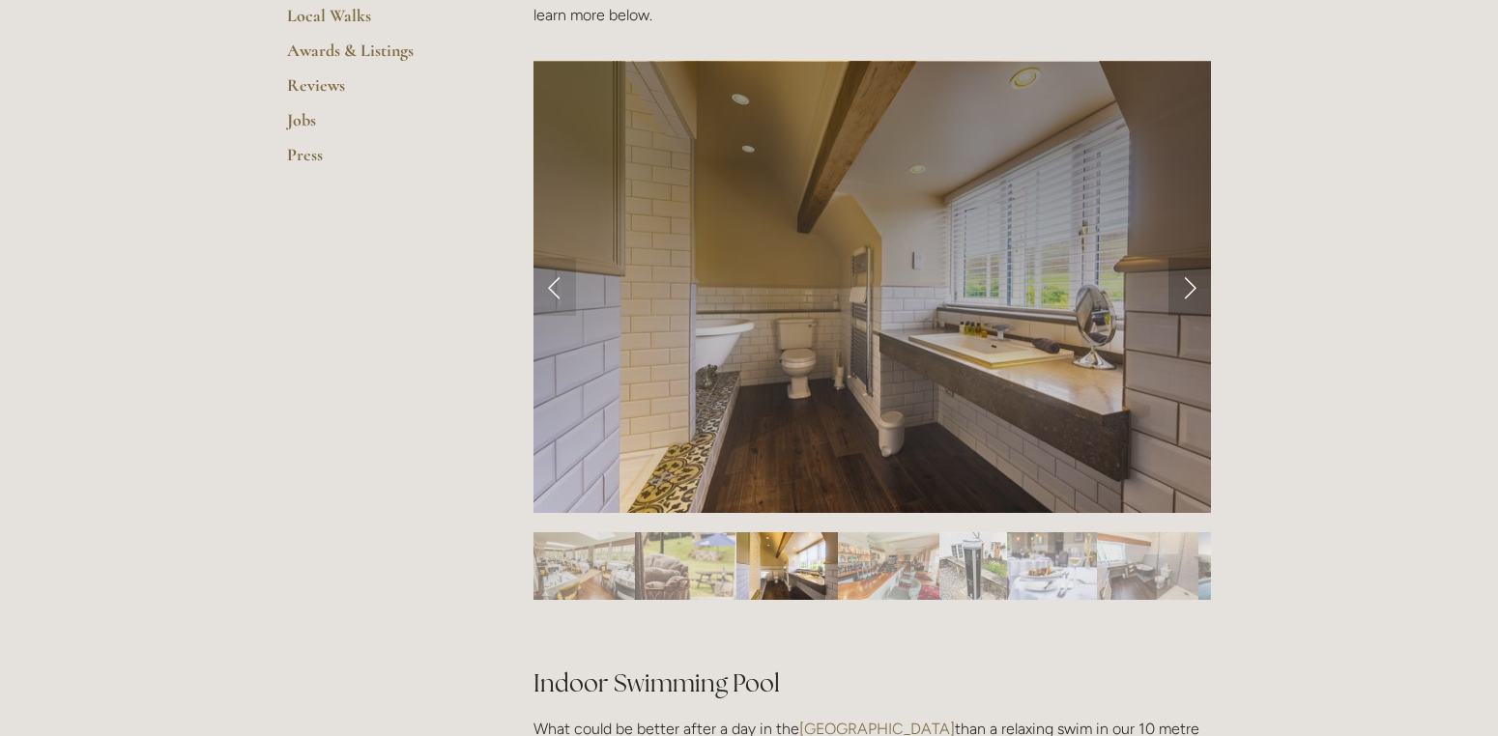
click at [1188, 282] on link "Next Slide" at bounding box center [1189, 287] width 43 height 58
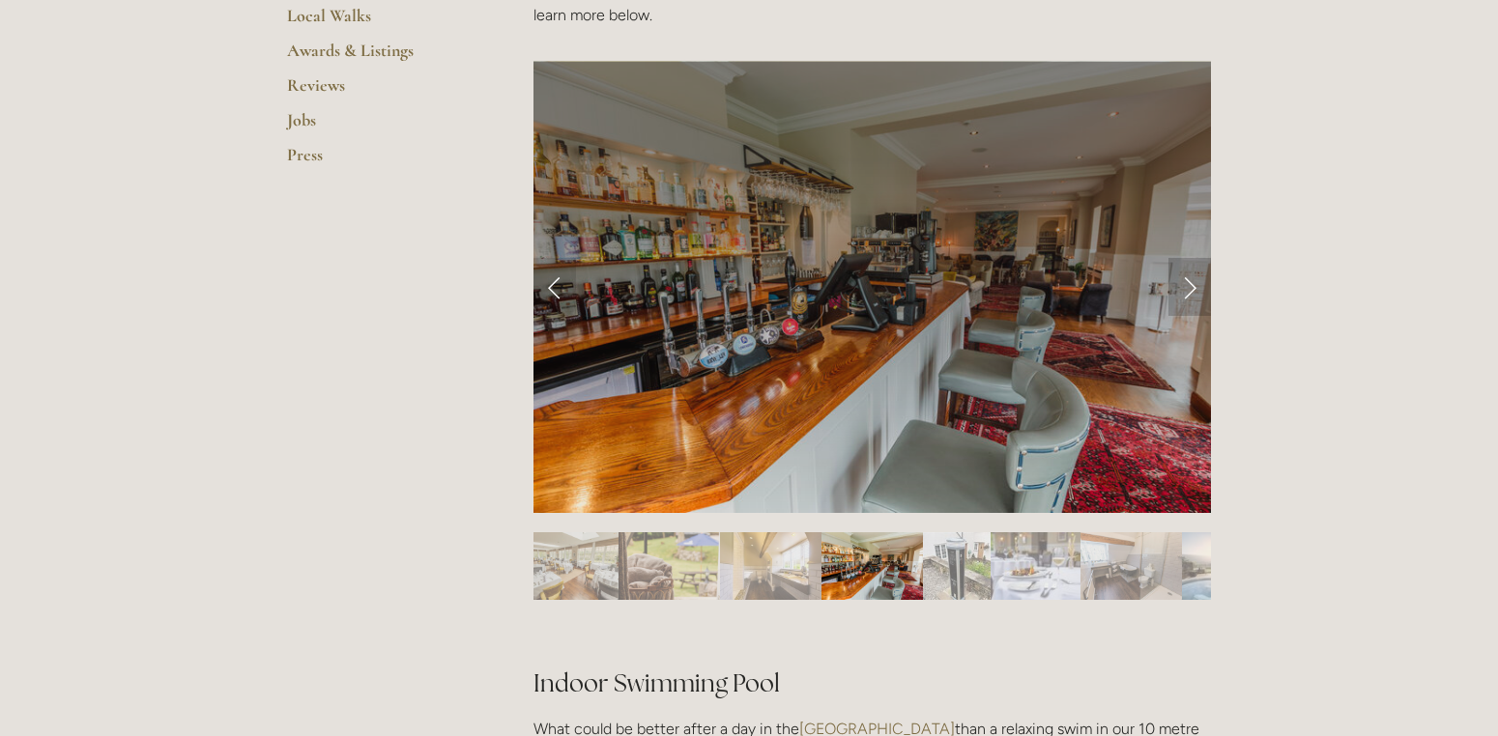
click at [1188, 282] on link "Next Slide" at bounding box center [1189, 287] width 43 height 58
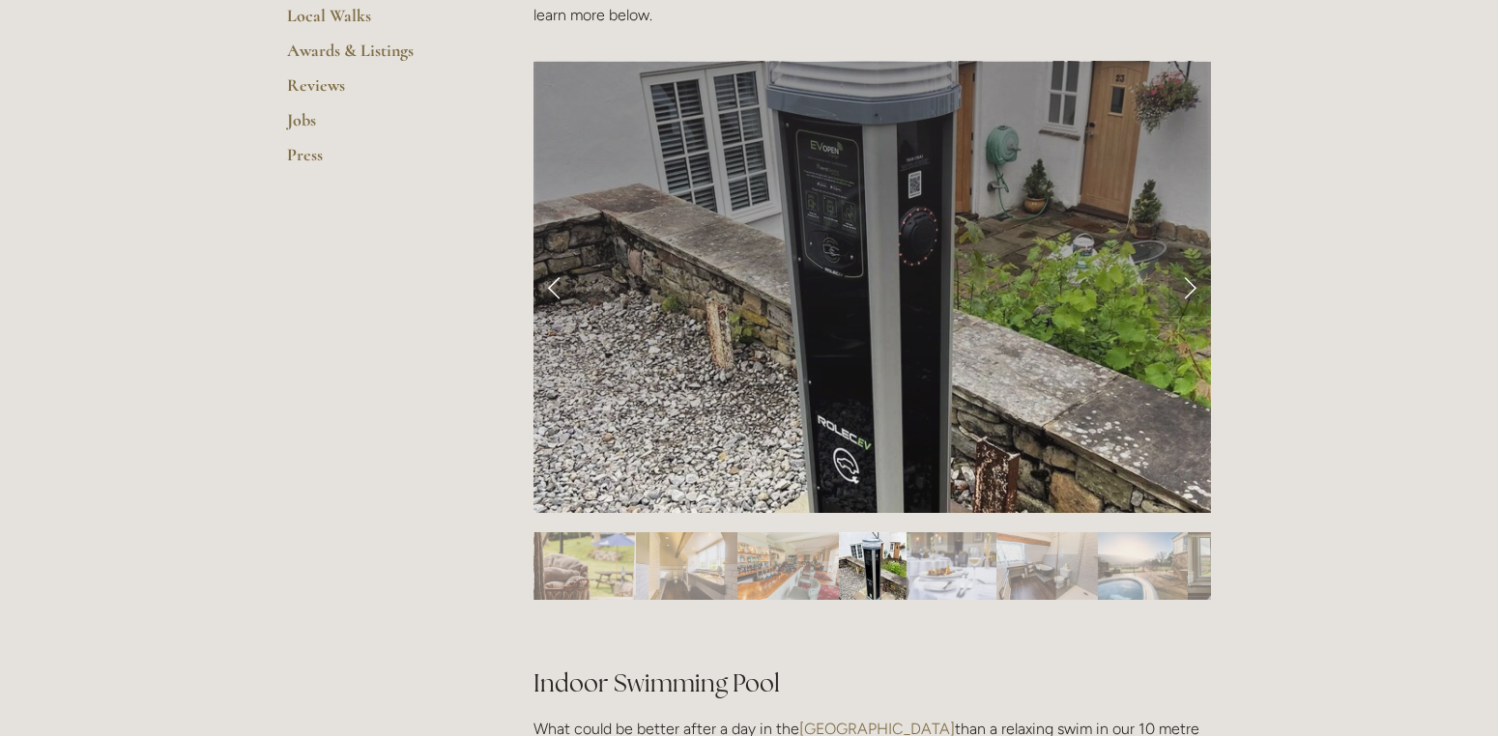
click at [1188, 282] on link "Next Slide" at bounding box center [1189, 287] width 43 height 58
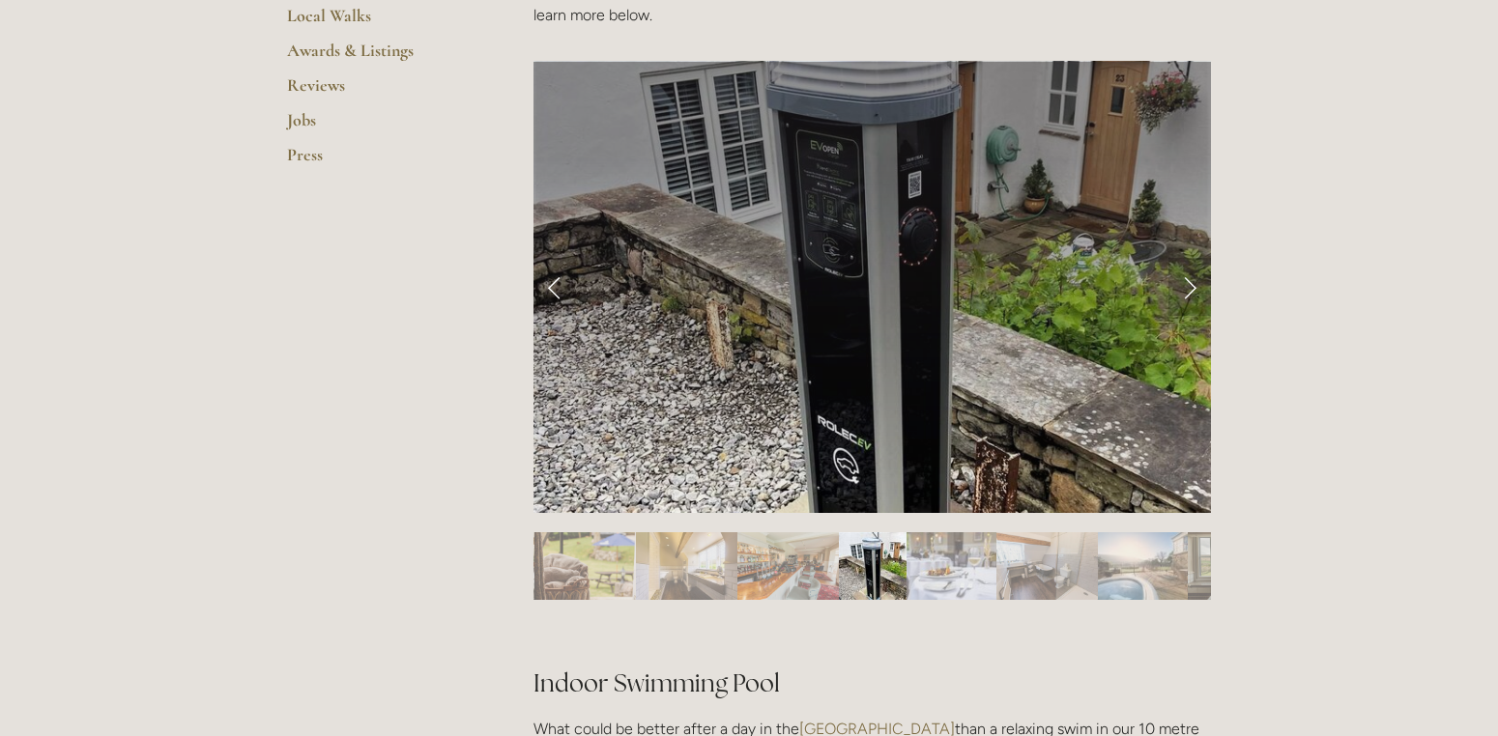
click at [1185, 283] on link "Next Slide" at bounding box center [1189, 287] width 43 height 58
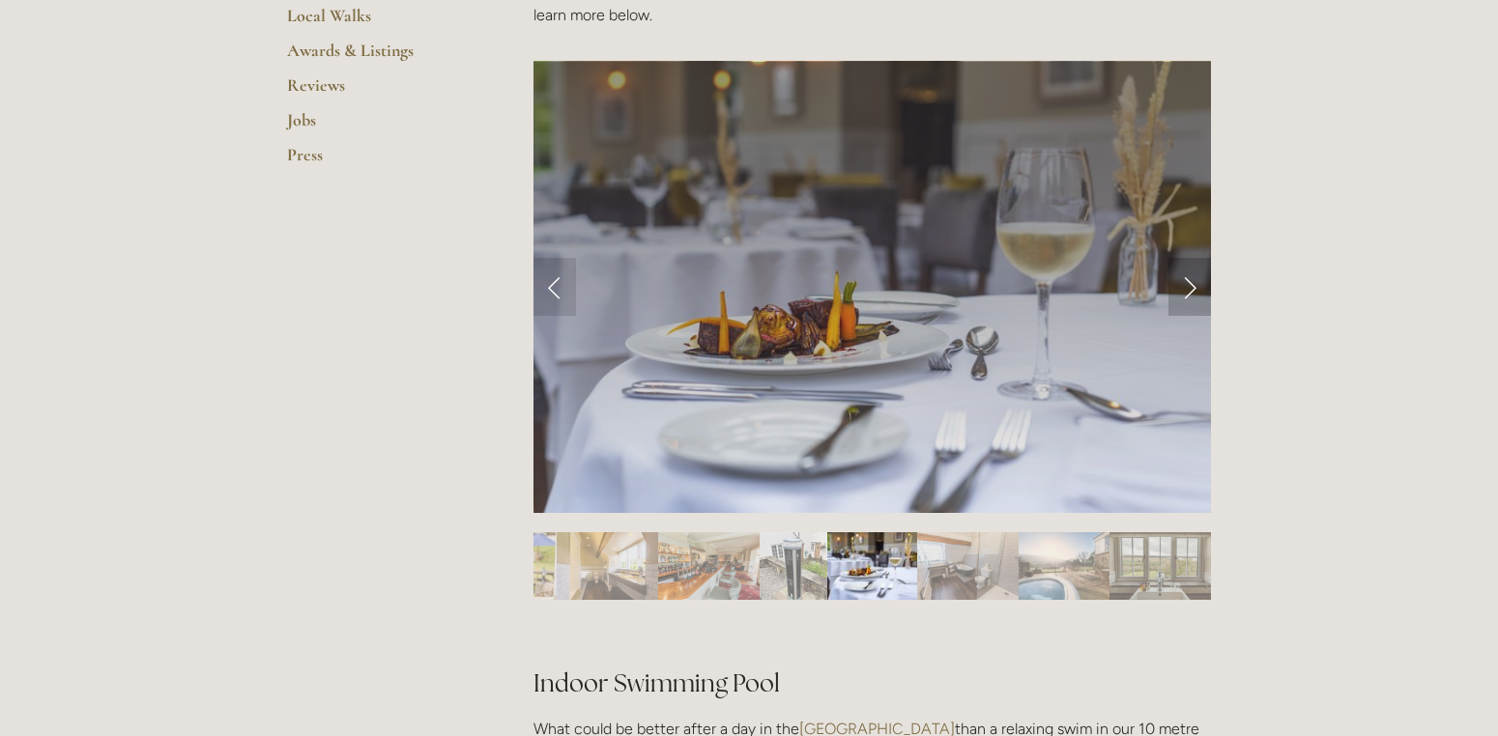
click at [1185, 283] on link "Next Slide" at bounding box center [1189, 287] width 43 height 58
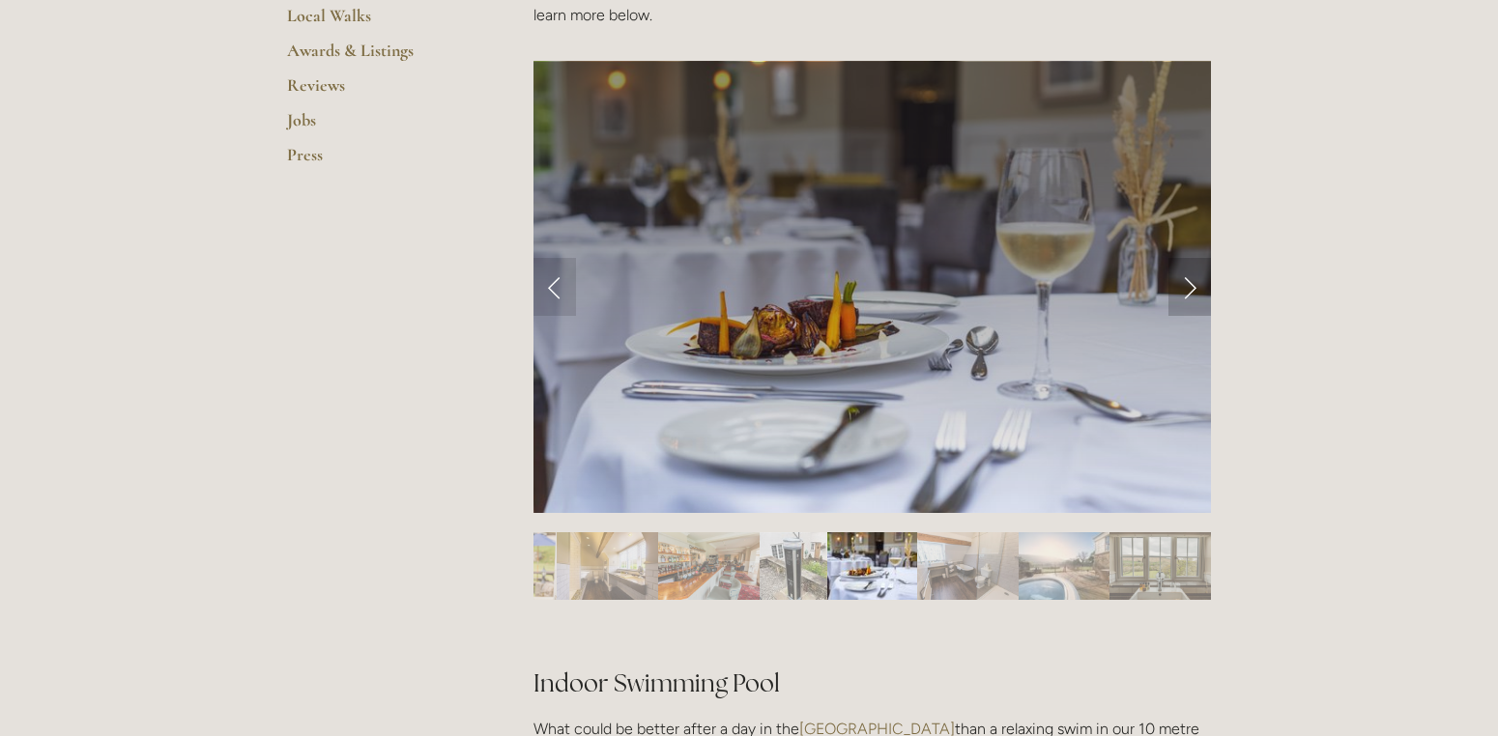
click at [1187, 282] on link "Next Slide" at bounding box center [1189, 287] width 43 height 58
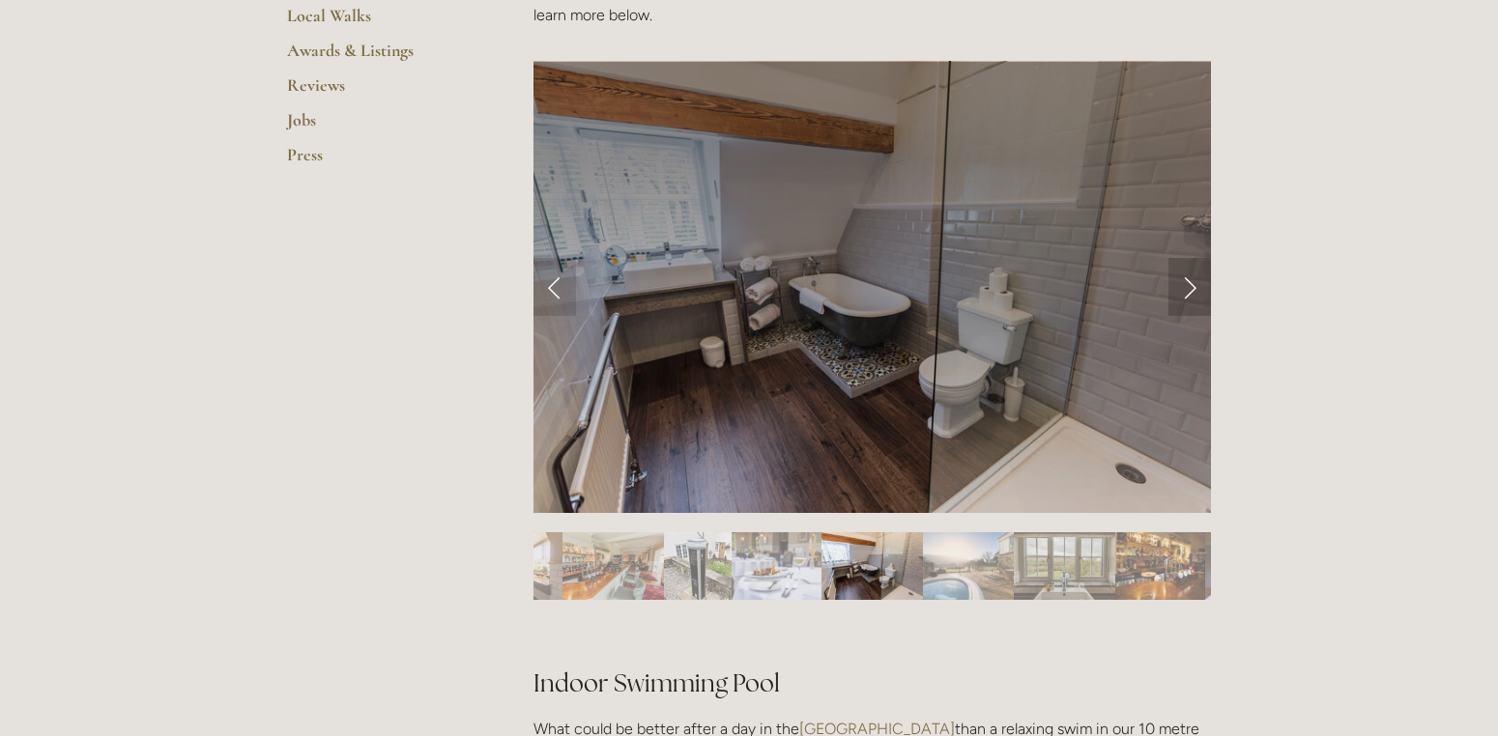
click at [1194, 292] on link "Next Slide" at bounding box center [1189, 287] width 43 height 58
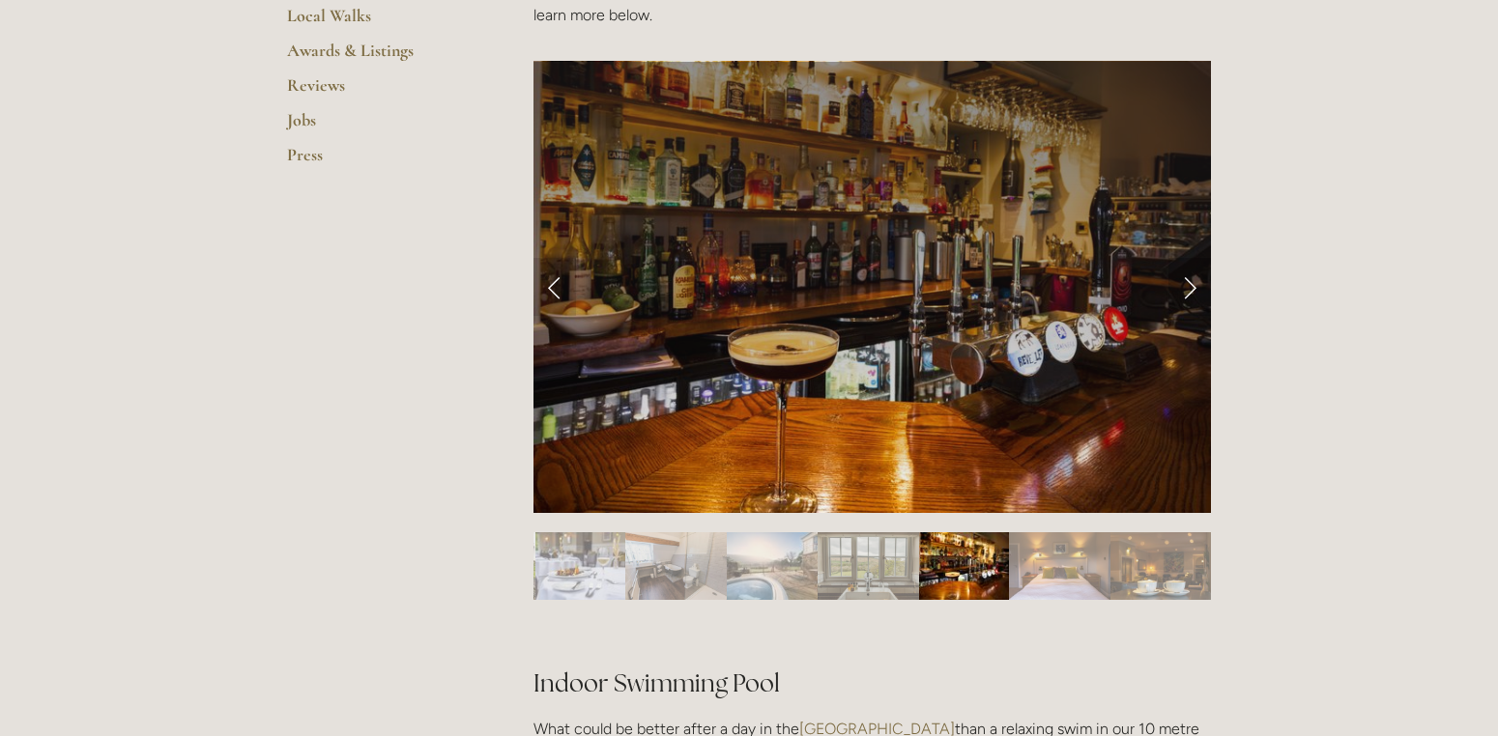
click at [1189, 282] on link "Next Slide" at bounding box center [1189, 287] width 43 height 58
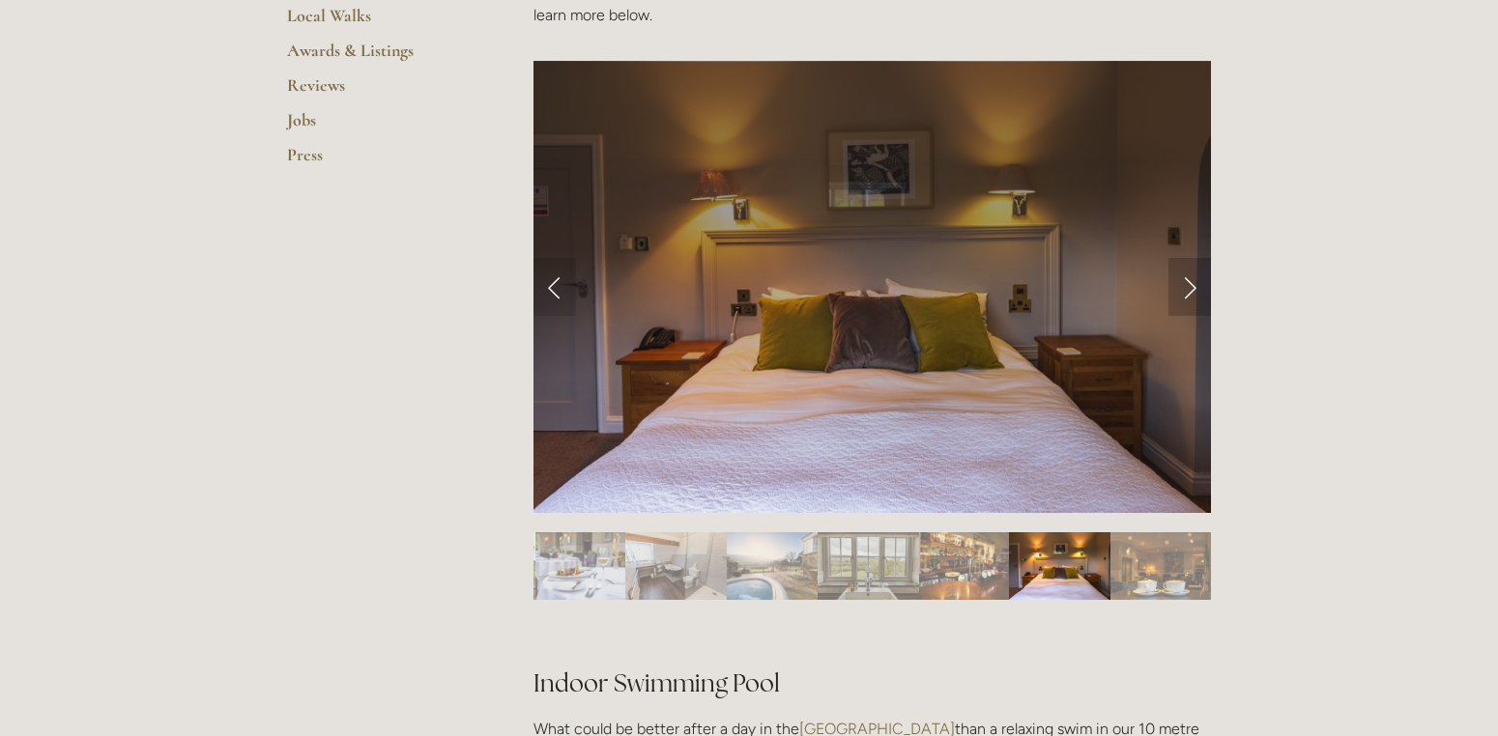
click at [1189, 282] on link "Next Slide" at bounding box center [1189, 287] width 43 height 58
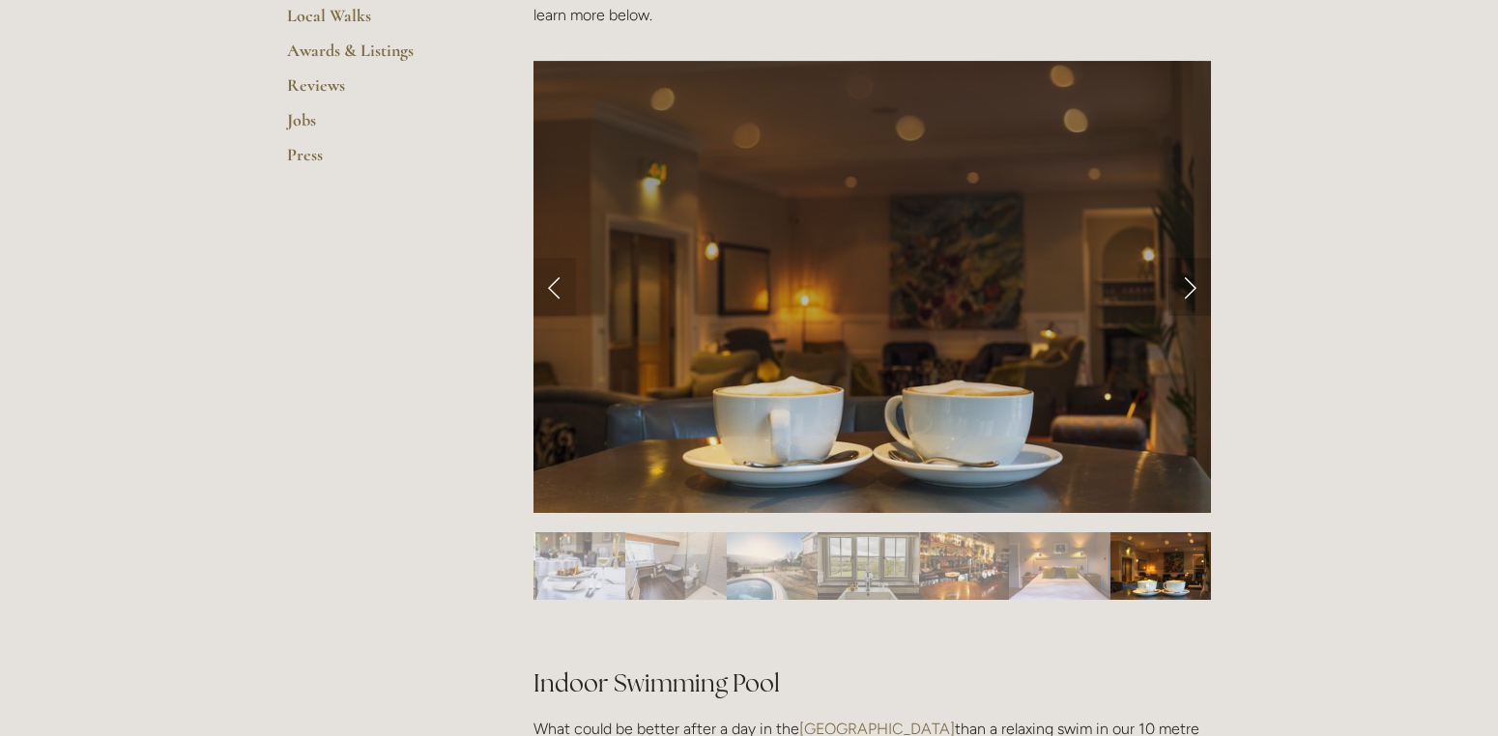
click at [1189, 282] on link "Next Slide" at bounding box center [1189, 287] width 43 height 58
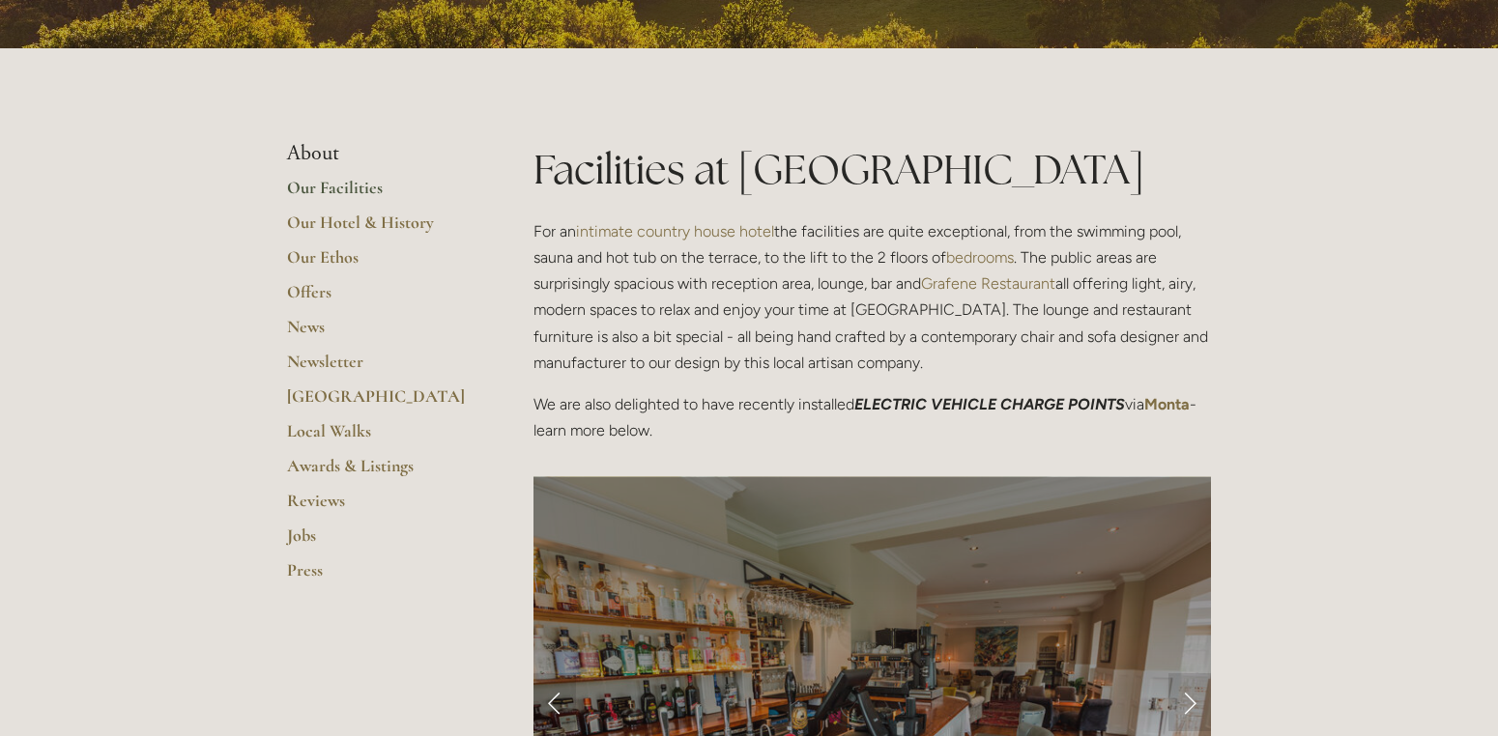
scroll to position [0, 0]
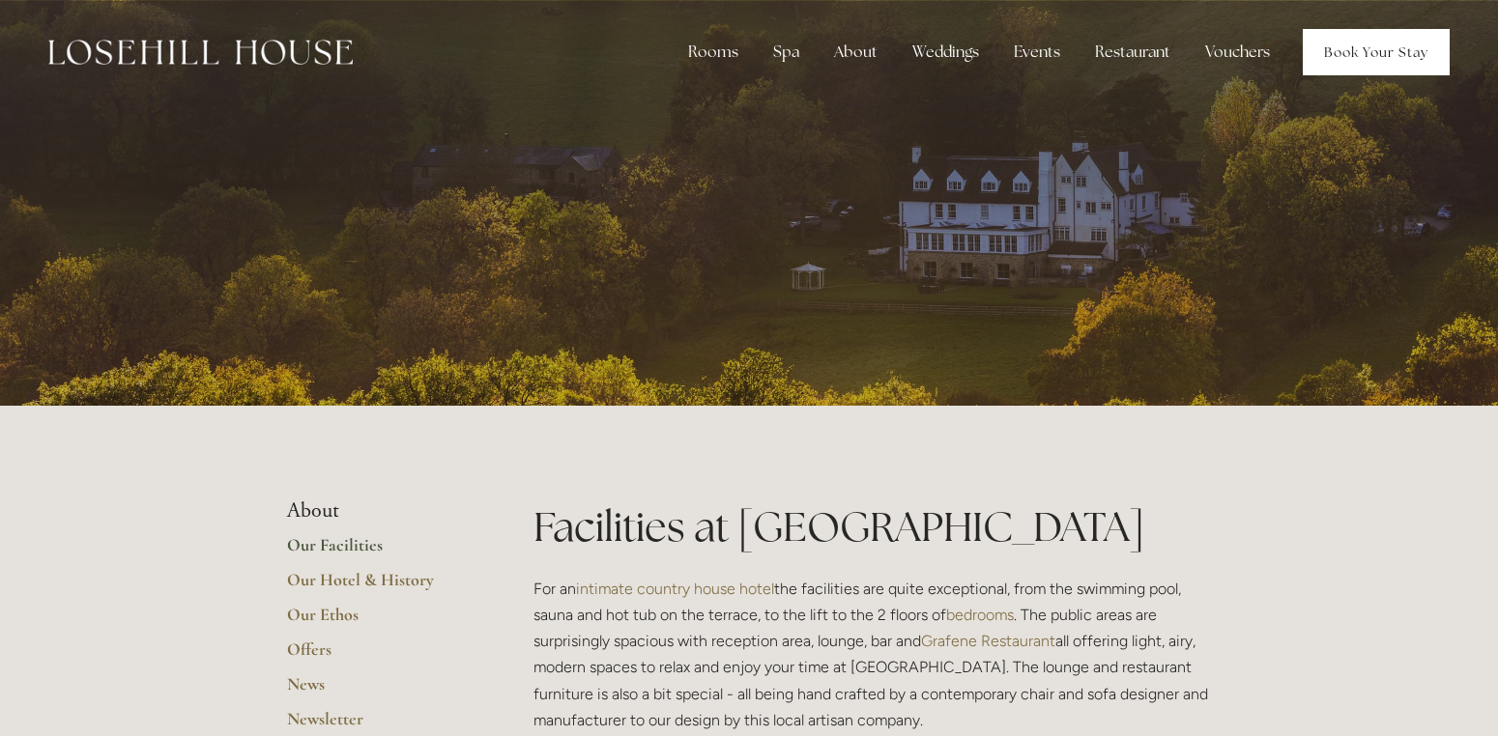
click at [1414, 49] on link "Book Your Stay" at bounding box center [1375, 52] width 147 height 46
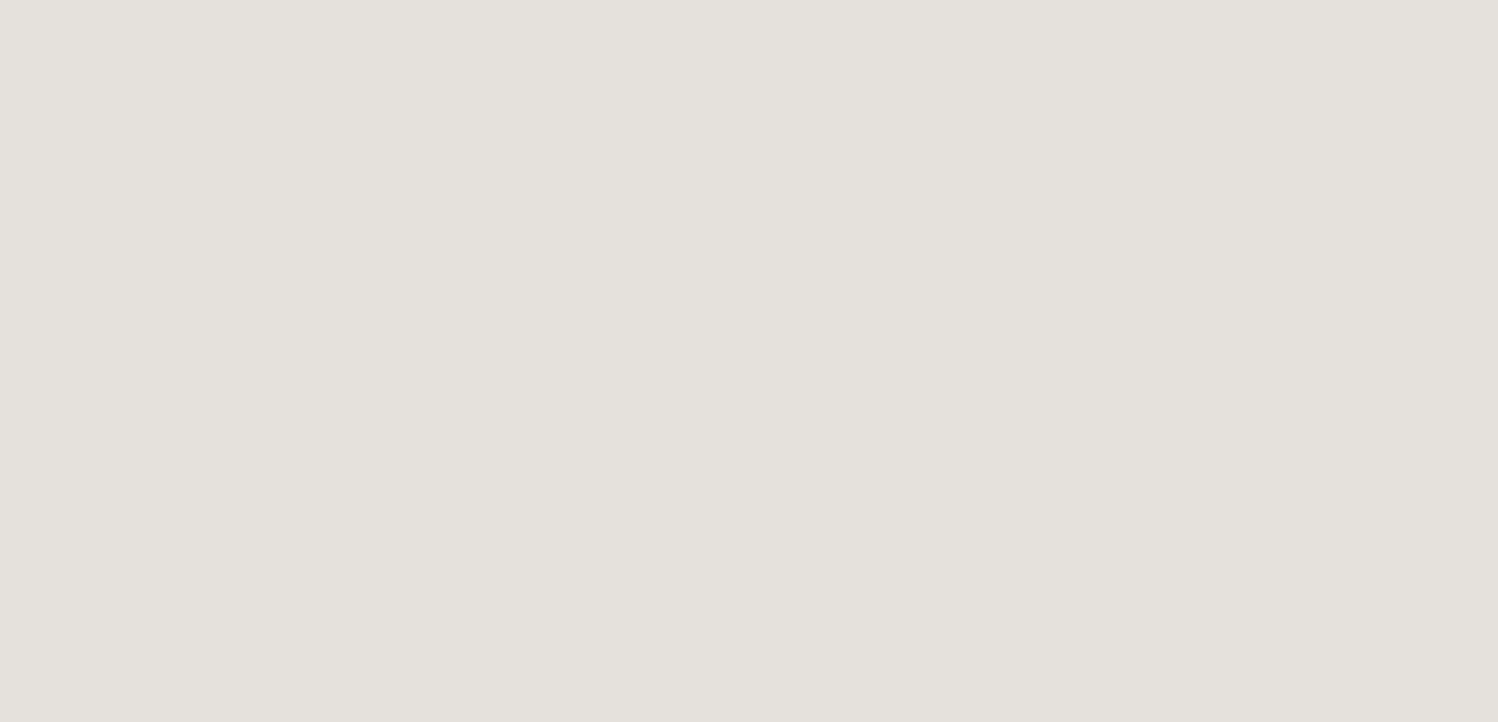
scroll to position [2386, 0]
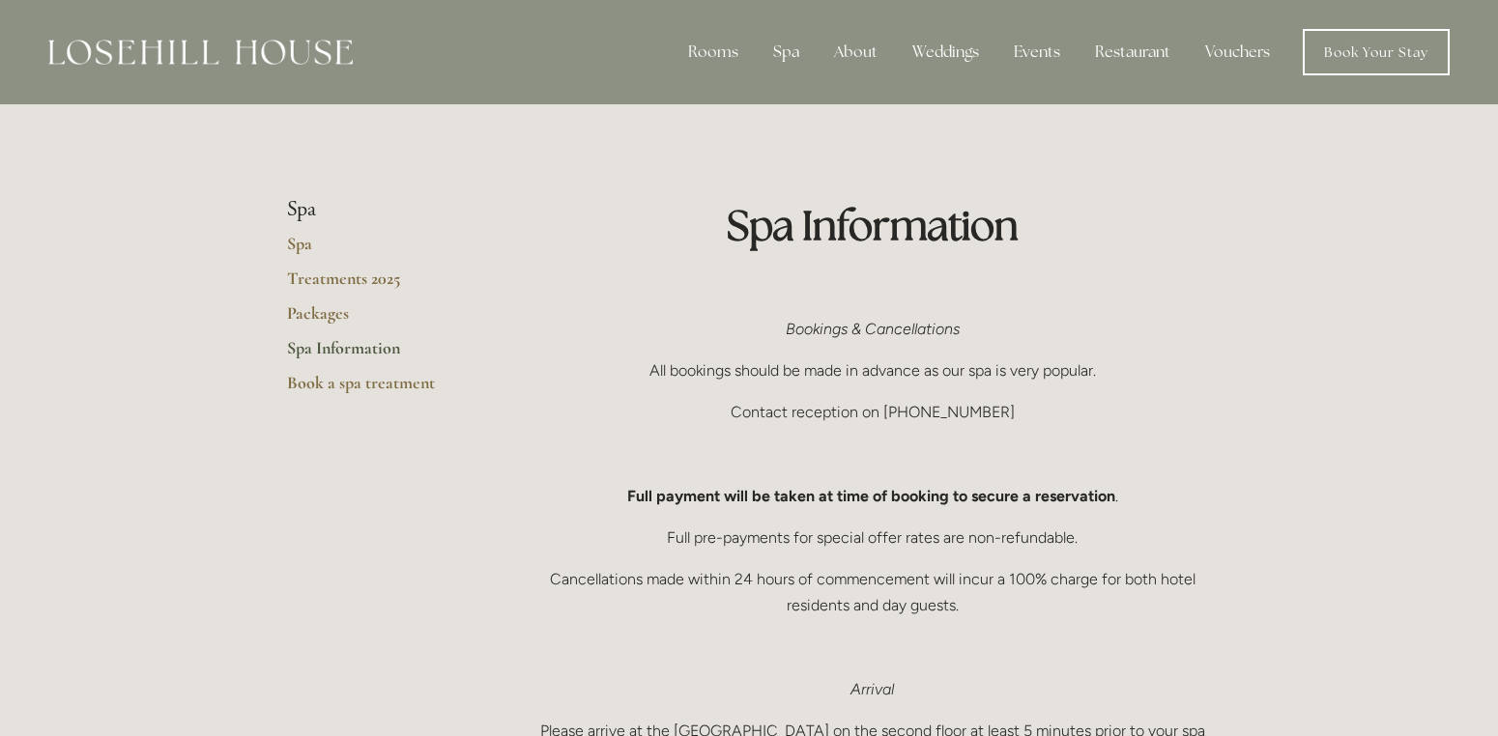
click at [104, 39] on div at bounding box center [200, 52] width 304 height 46
click at [154, 54] on img at bounding box center [200, 52] width 304 height 25
